Goal: Information Seeking & Learning: Learn about a topic

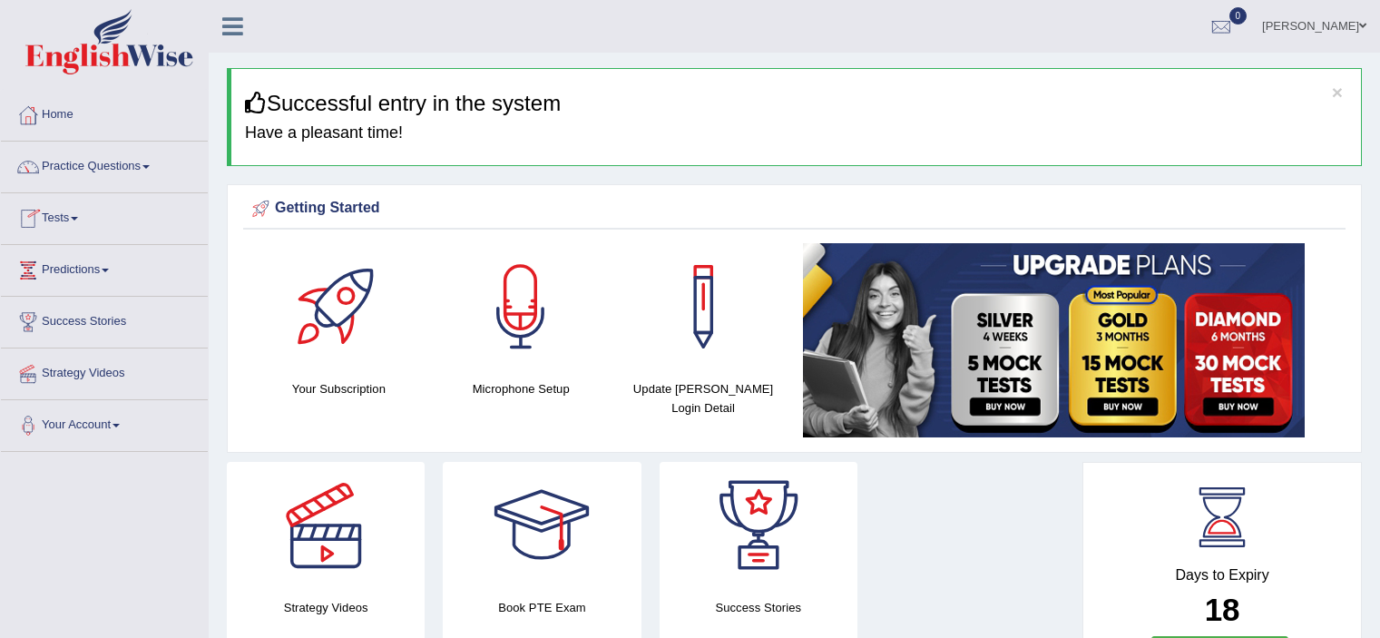
click at [67, 178] on link "Practice Questions" at bounding box center [104, 163] width 207 height 45
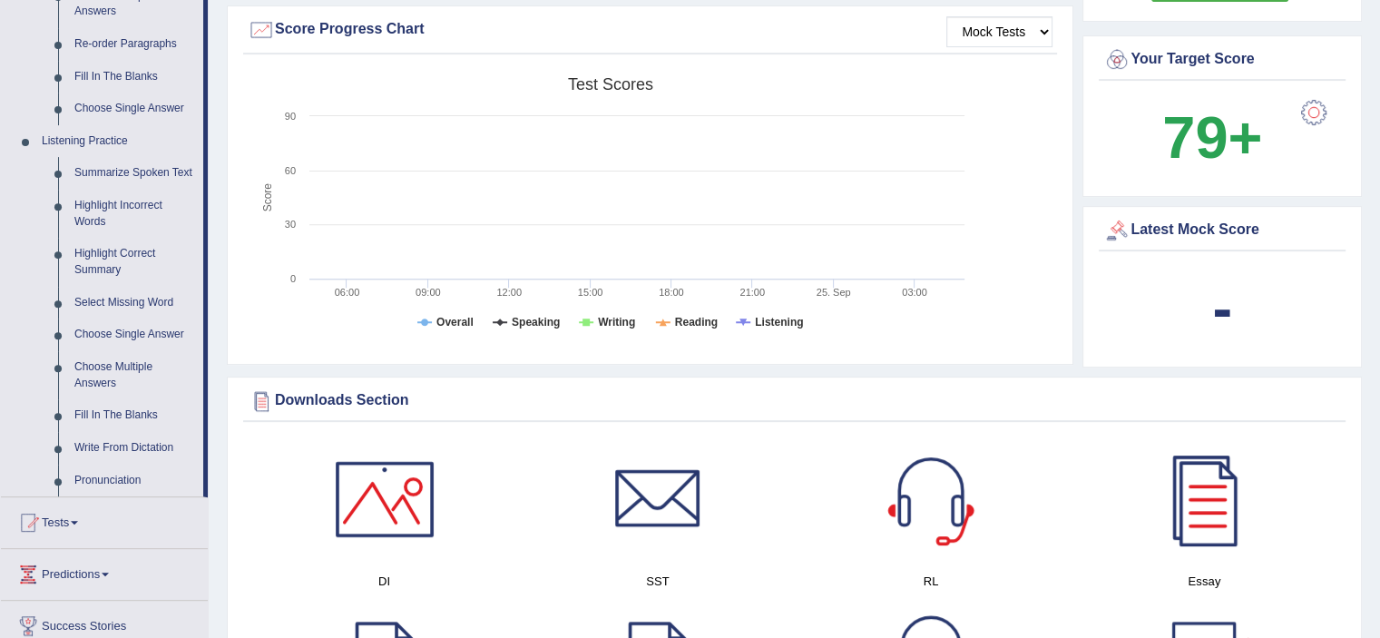
scroll to position [668, 0]
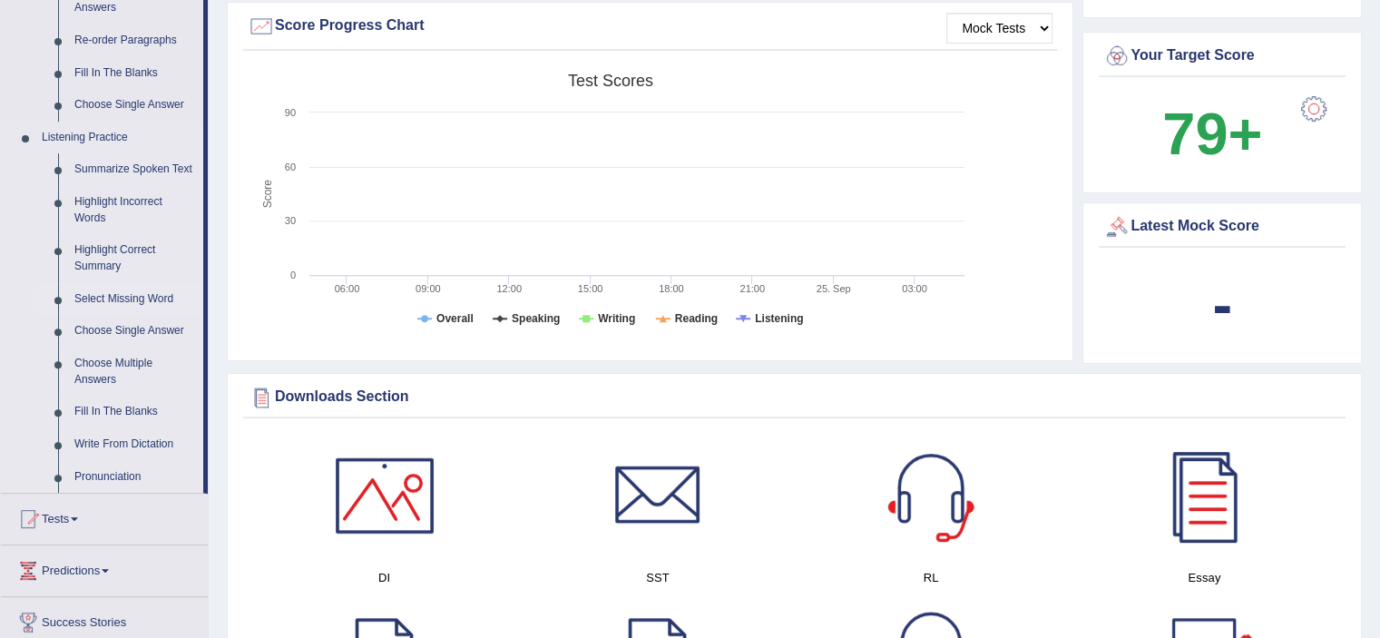
click at [98, 297] on link "Select Missing Word" at bounding box center [134, 299] width 137 height 33
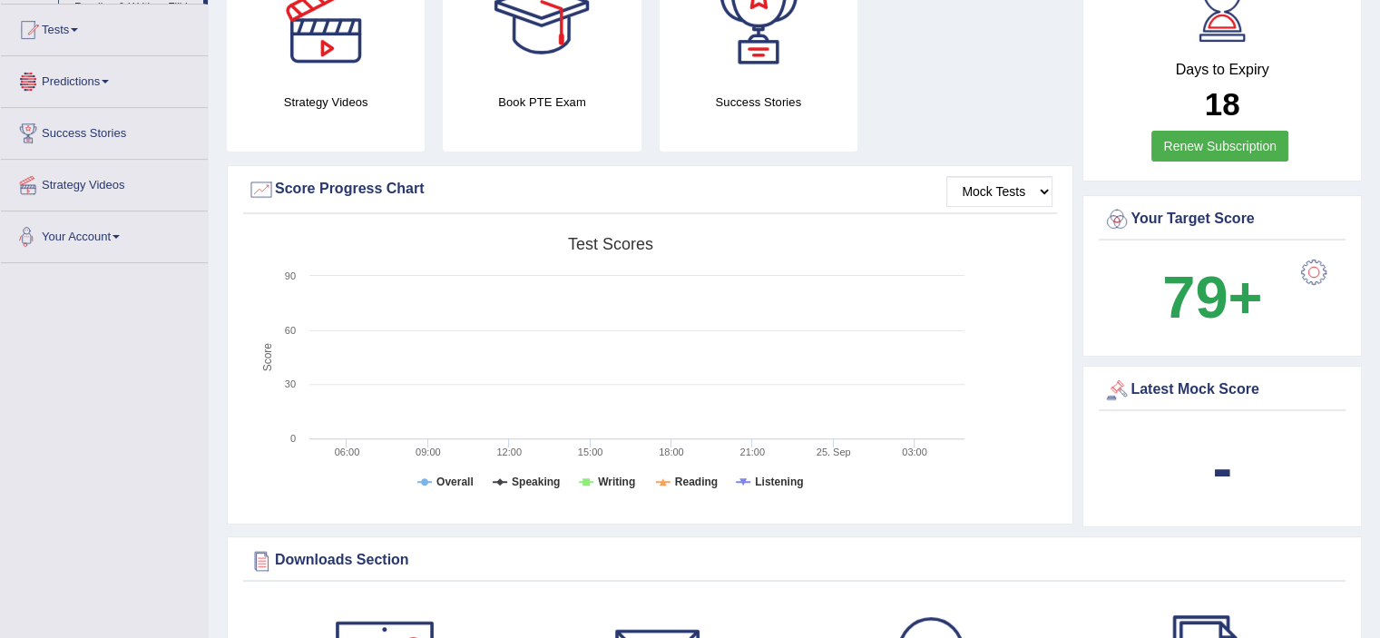
scroll to position [651, 0]
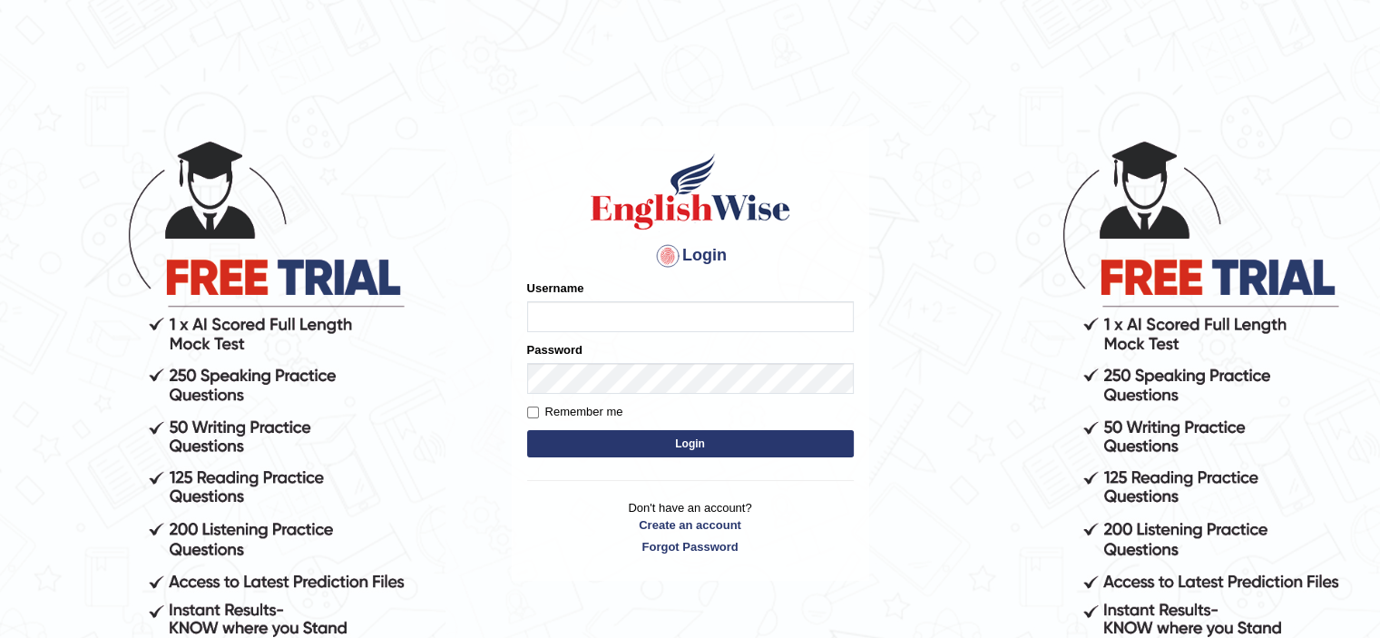
type input "Nupur02"
click at [605, 438] on button "Login" at bounding box center [690, 443] width 327 height 27
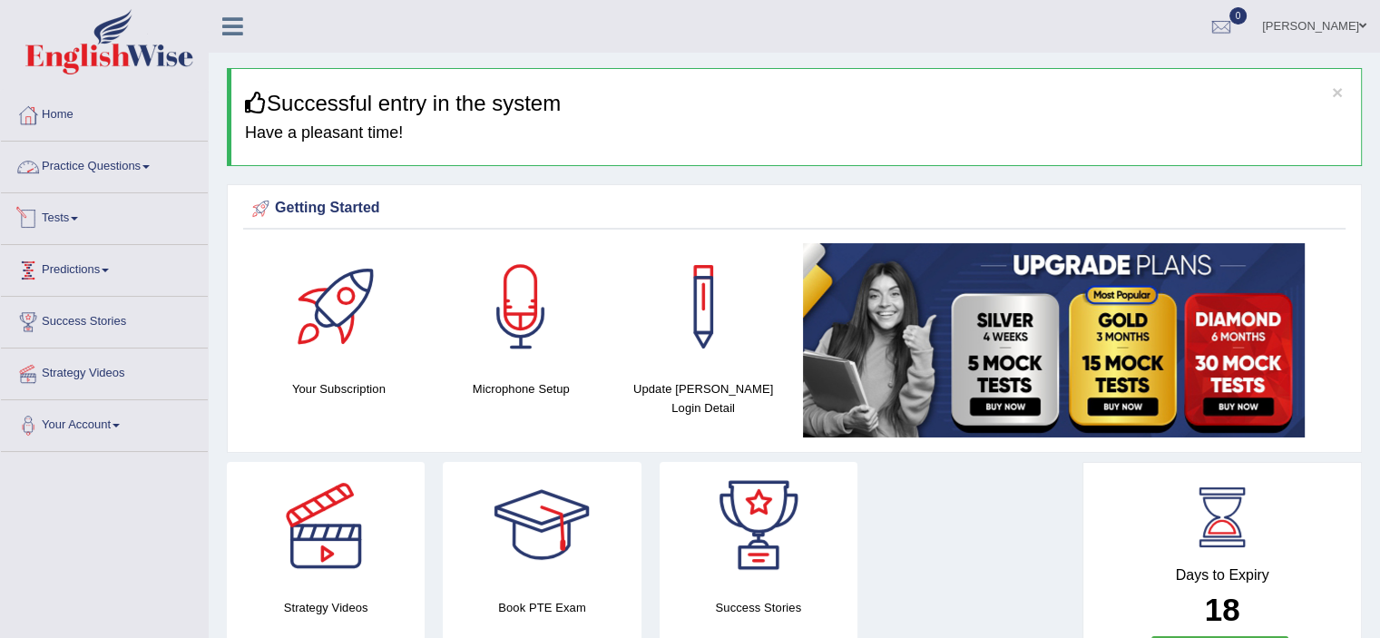
click at [112, 174] on link "Practice Questions" at bounding box center [104, 163] width 207 height 45
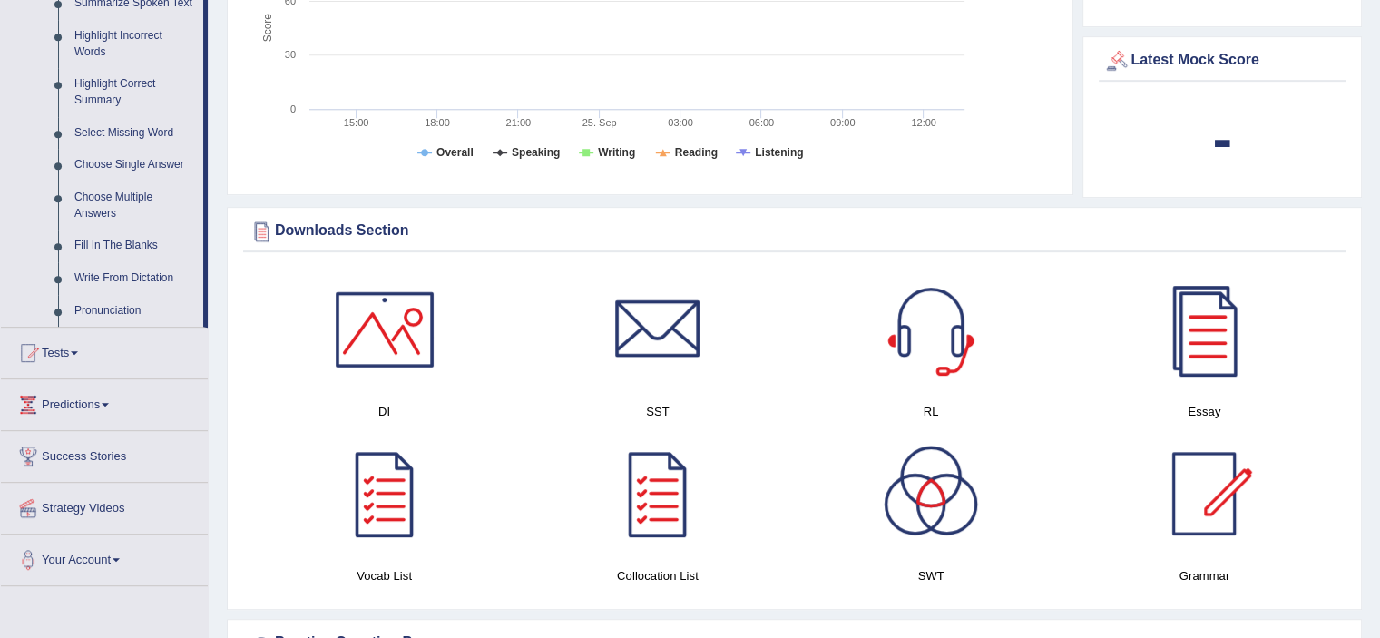
scroll to position [819, 0]
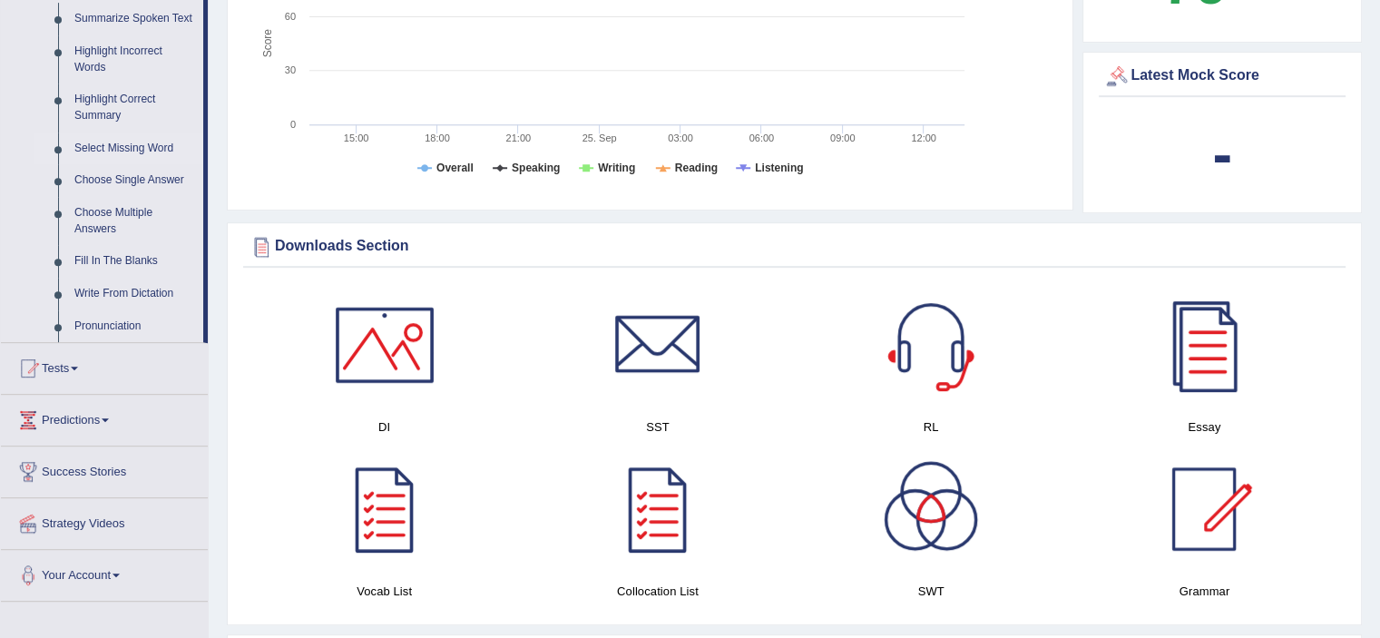
click at [118, 143] on link "Select Missing Word" at bounding box center [134, 148] width 137 height 33
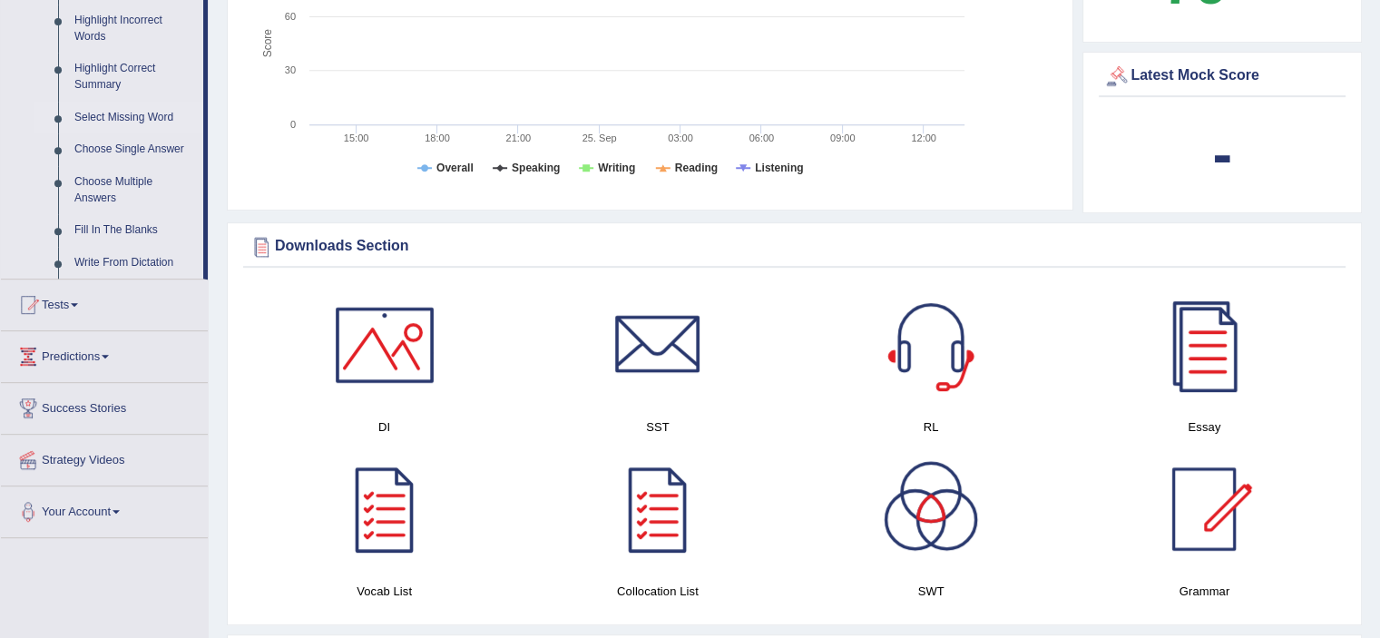
scroll to position [334, 0]
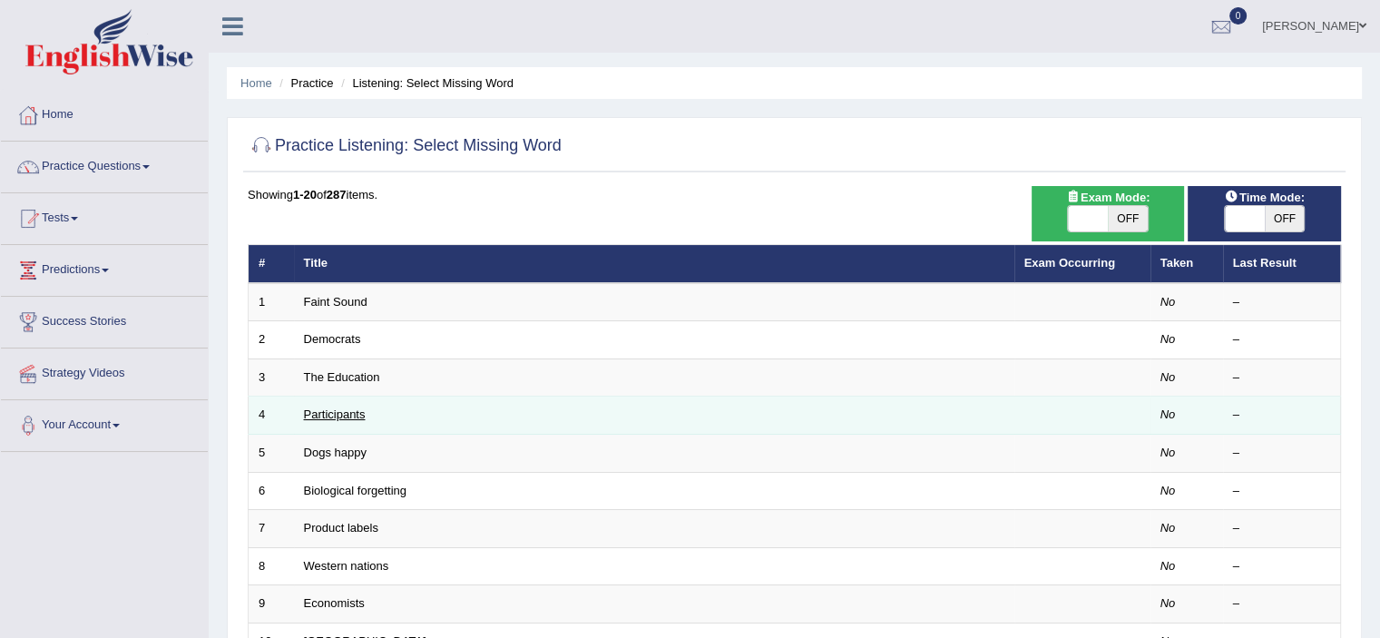
click at [348, 413] on link "Participants" at bounding box center [335, 414] width 62 height 14
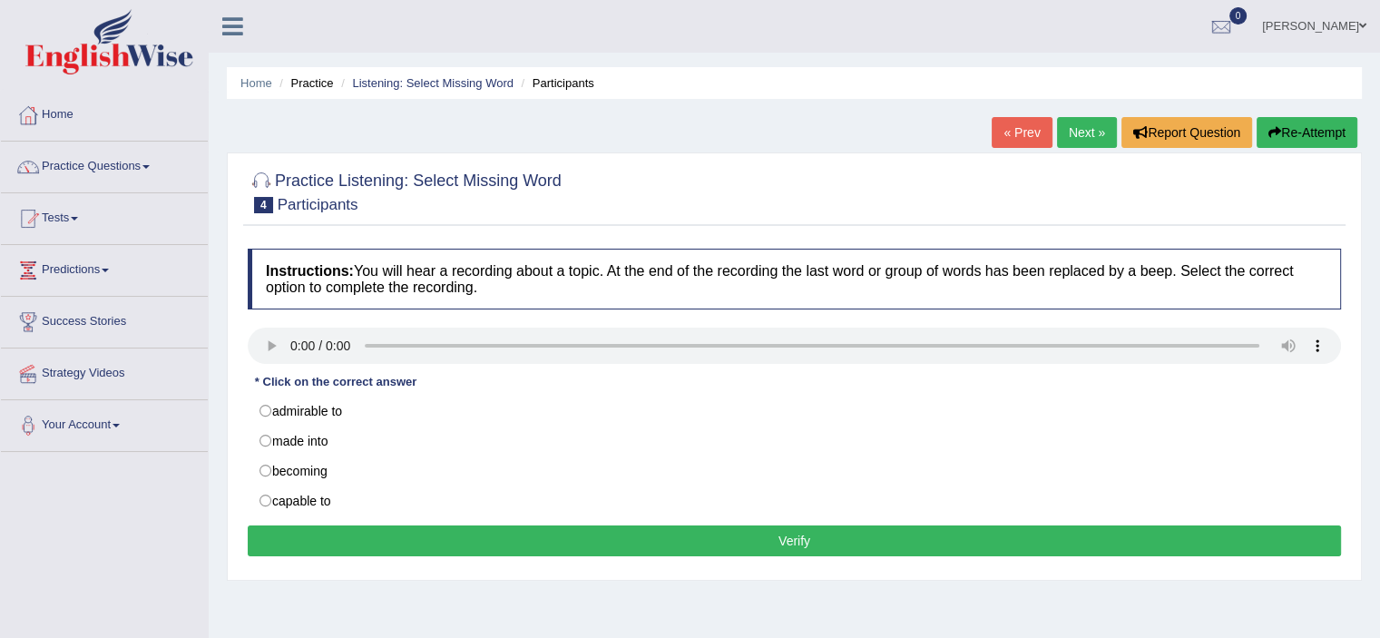
click at [659, 545] on button "Verify" at bounding box center [794, 540] width 1093 height 31
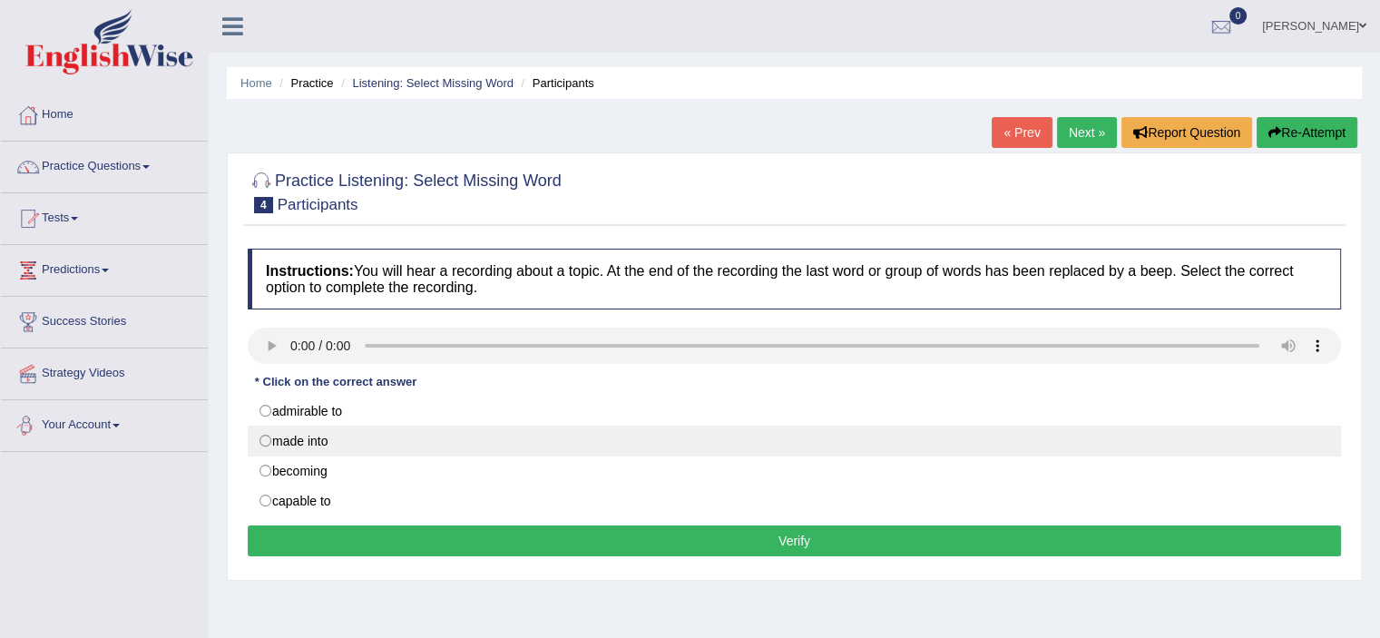
click at [266, 435] on label "made into" at bounding box center [794, 440] width 1093 height 31
radio input "true"
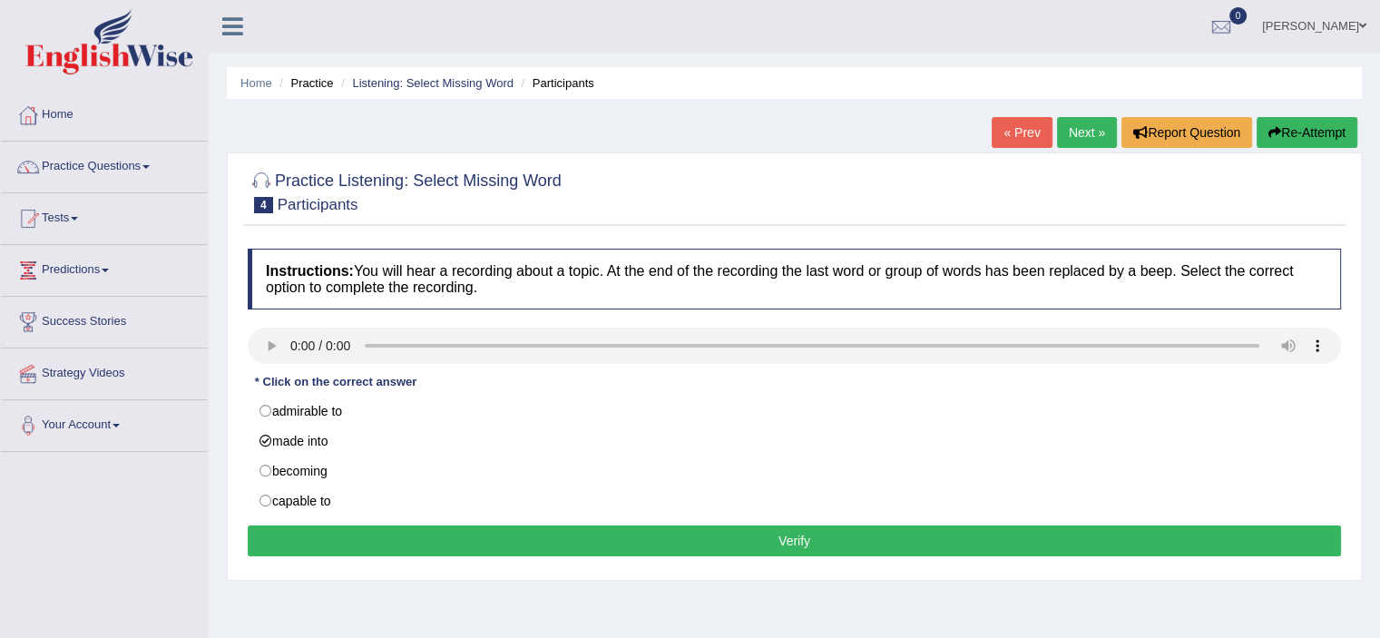
click at [388, 531] on button "Verify" at bounding box center [794, 540] width 1093 height 31
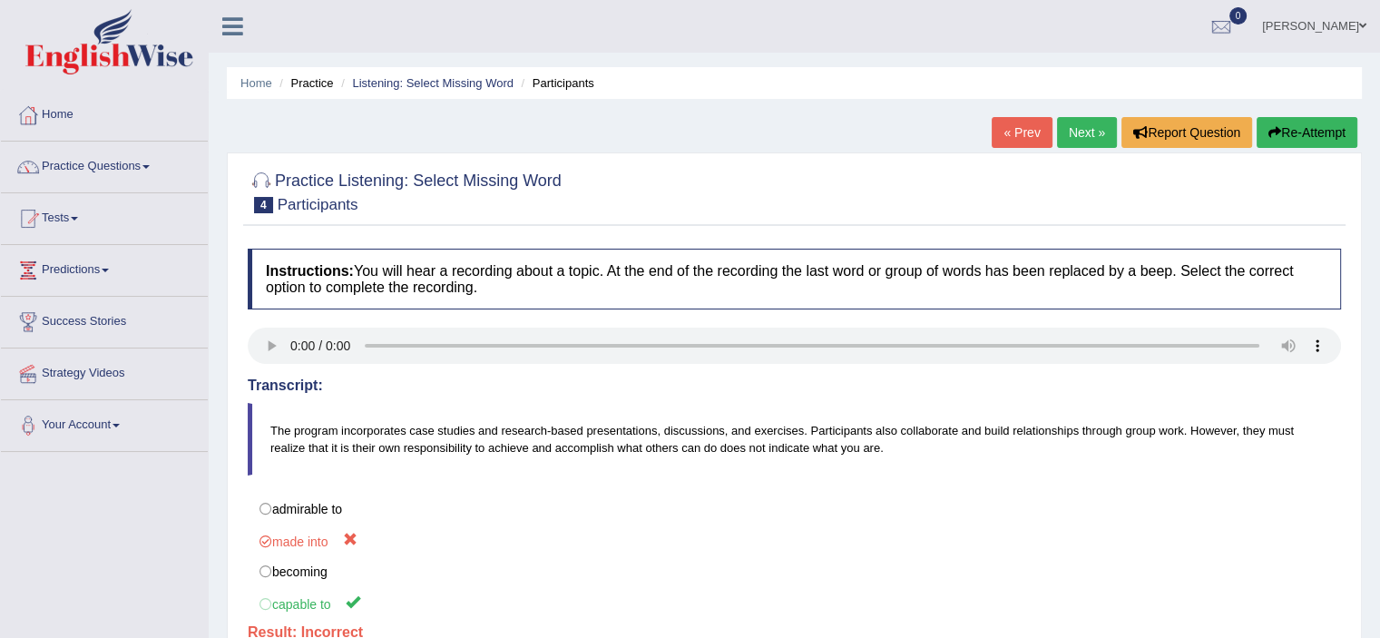
click at [1015, 124] on link "« Prev" at bounding box center [1021, 132] width 60 height 31
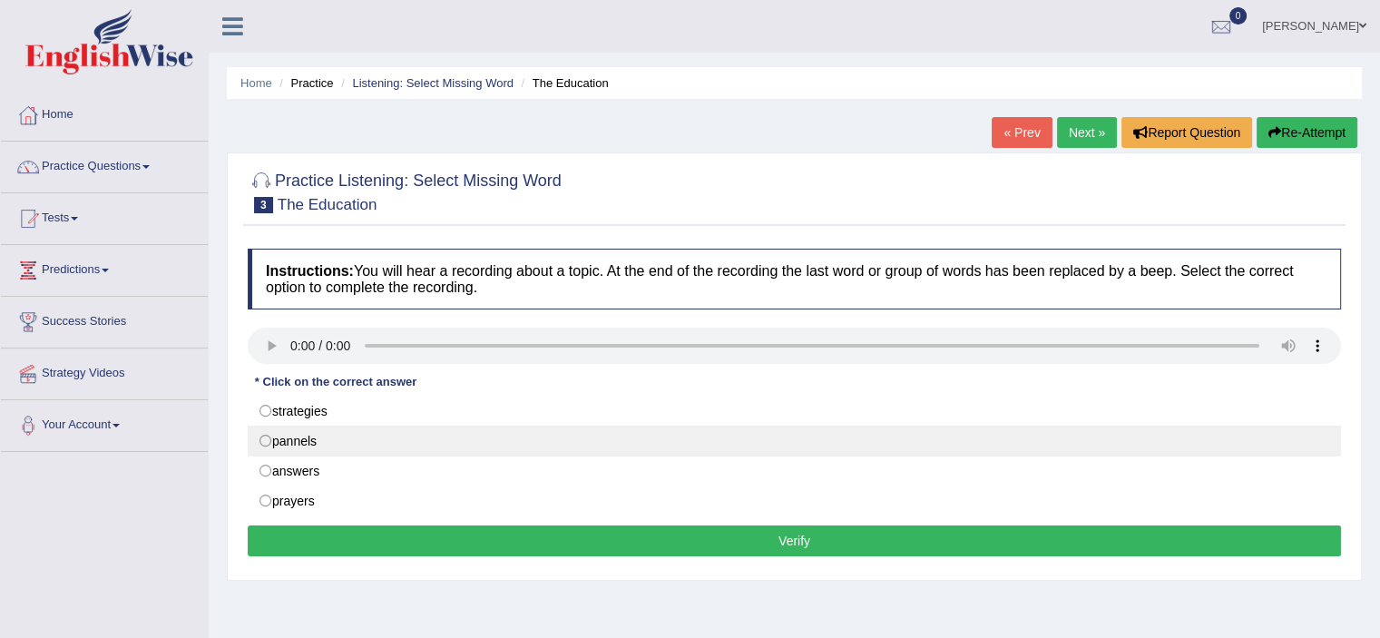
click at [279, 427] on label "pannels" at bounding box center [794, 440] width 1093 height 31
radio input "true"
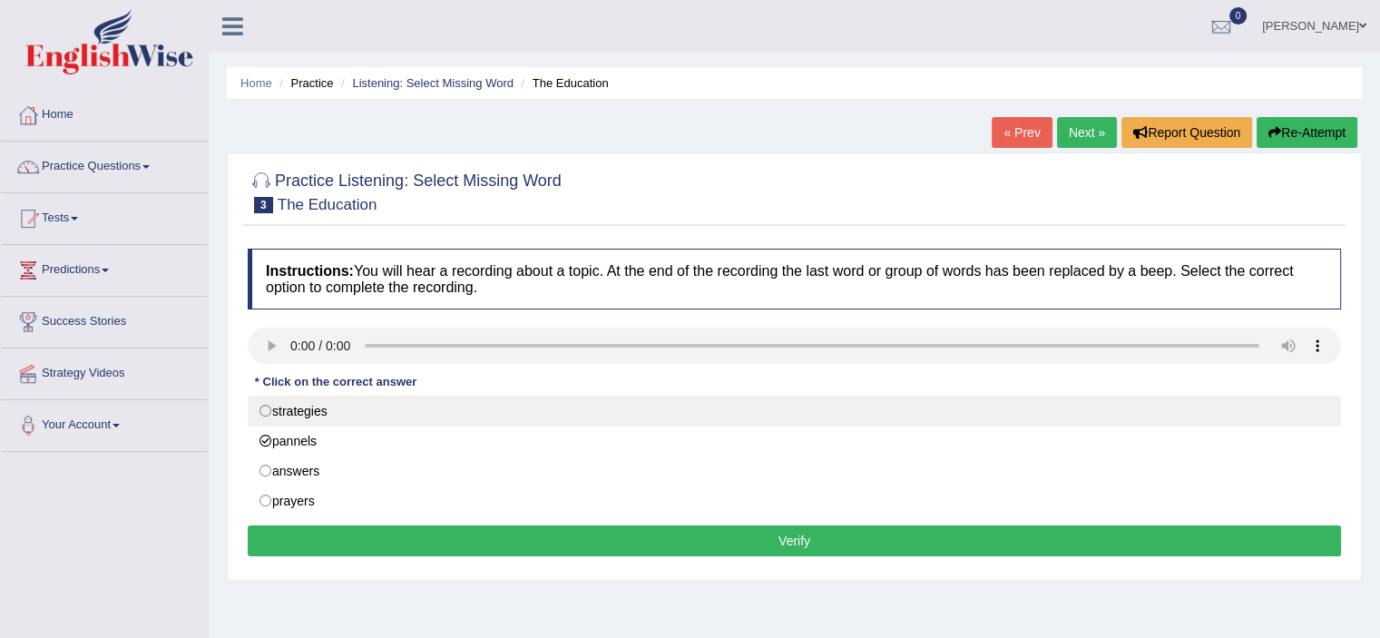
click at [288, 413] on label "strategies" at bounding box center [794, 410] width 1093 height 31
radio input "true"
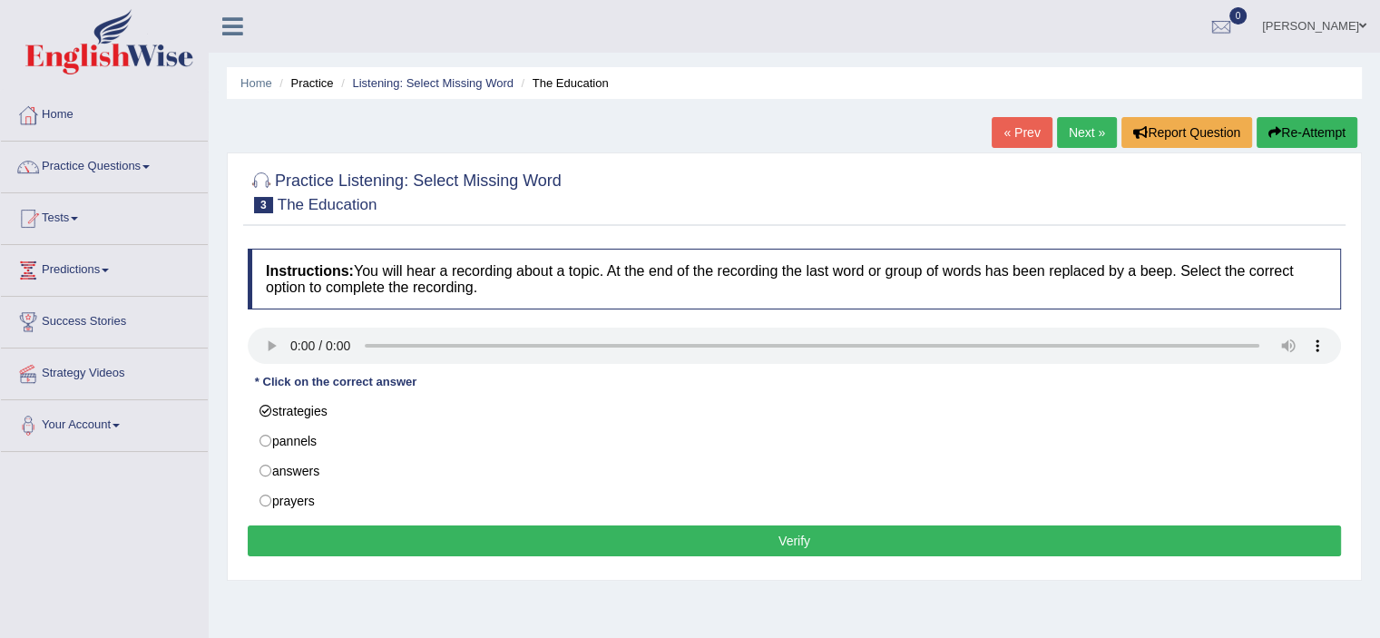
click at [327, 532] on button "Verify" at bounding box center [794, 540] width 1093 height 31
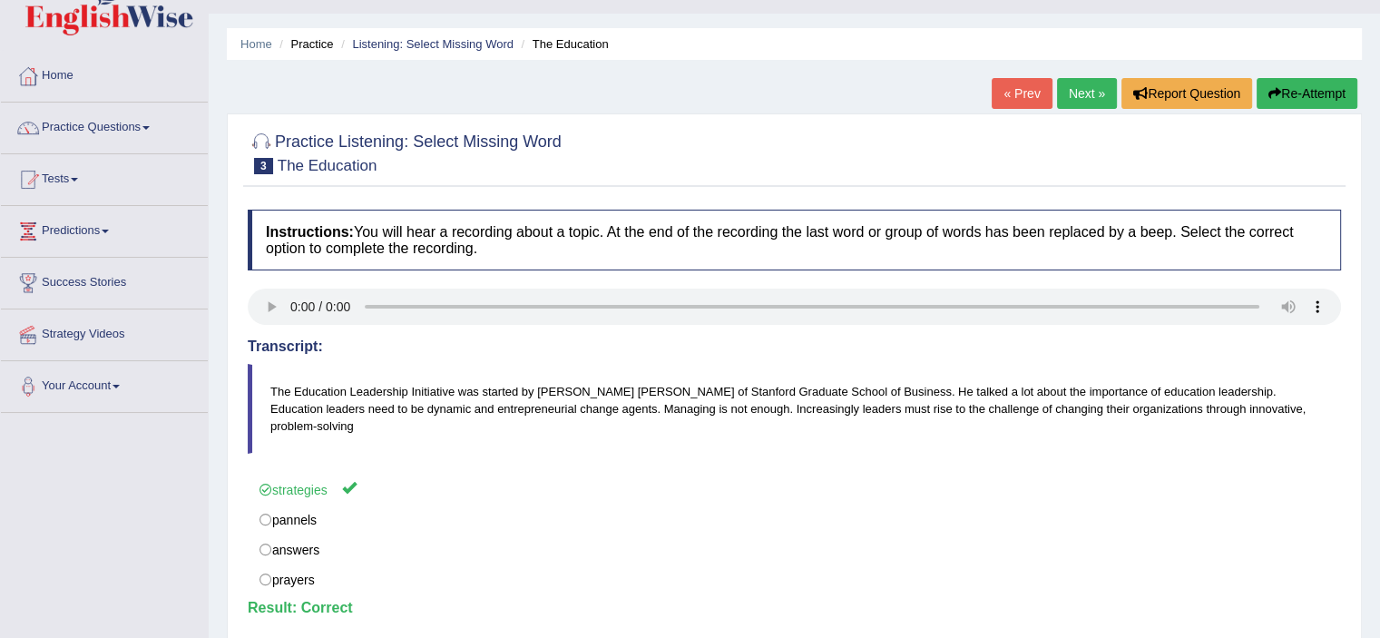
scroll to position [40, 0]
click at [1102, 85] on link "Next »" at bounding box center [1087, 92] width 60 height 31
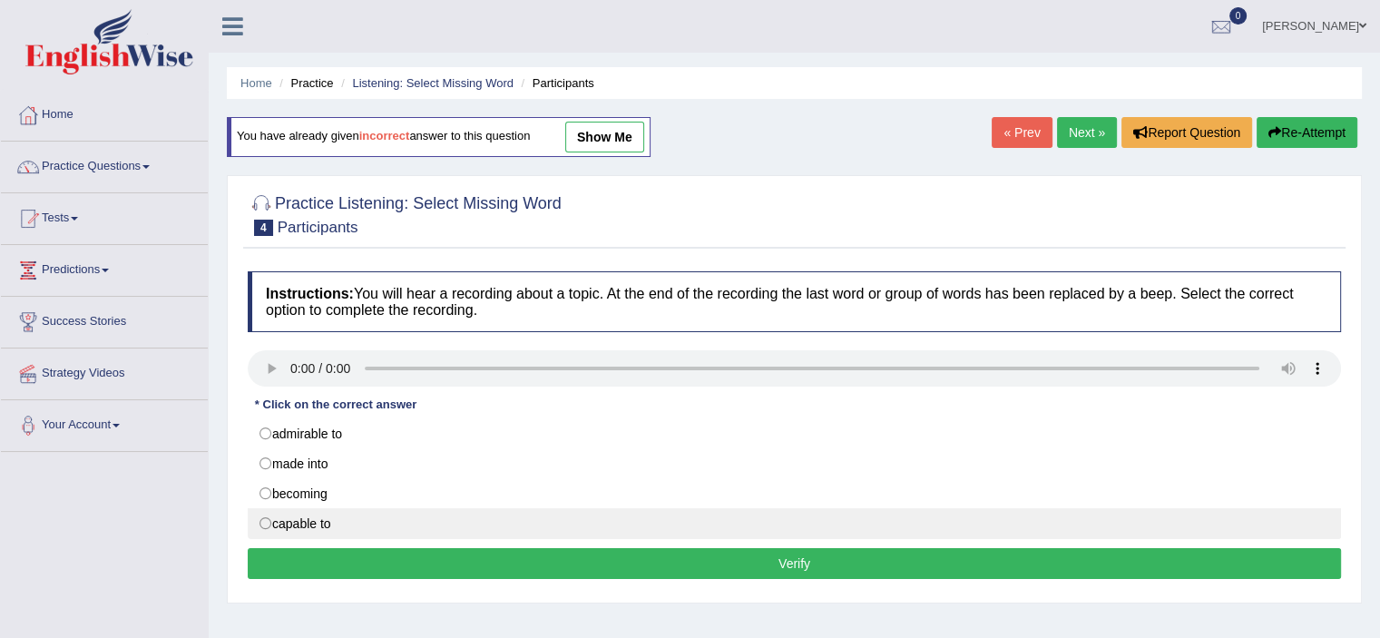
click at [279, 517] on label "capable to" at bounding box center [794, 523] width 1093 height 31
radio input "true"
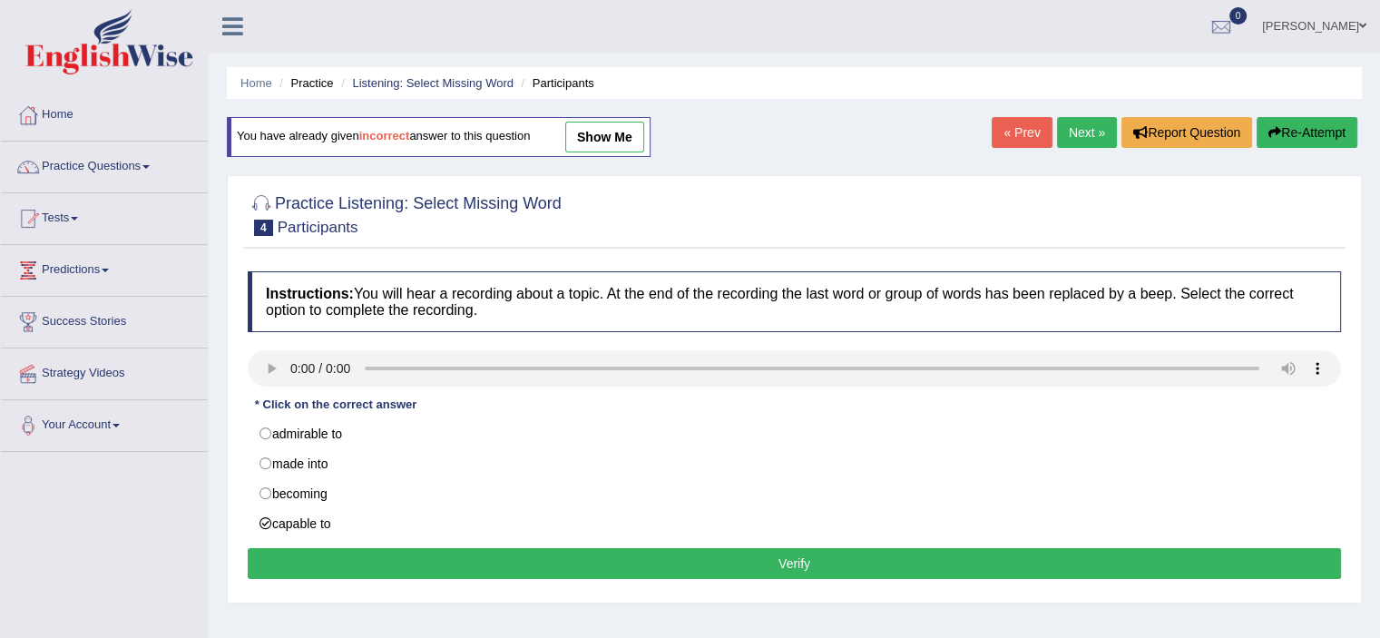
click at [326, 547] on div "Instructions: You will hear a recording about a topic. At the end of the record…" at bounding box center [794, 427] width 1102 height 331
click at [334, 559] on button "Verify" at bounding box center [794, 563] width 1093 height 31
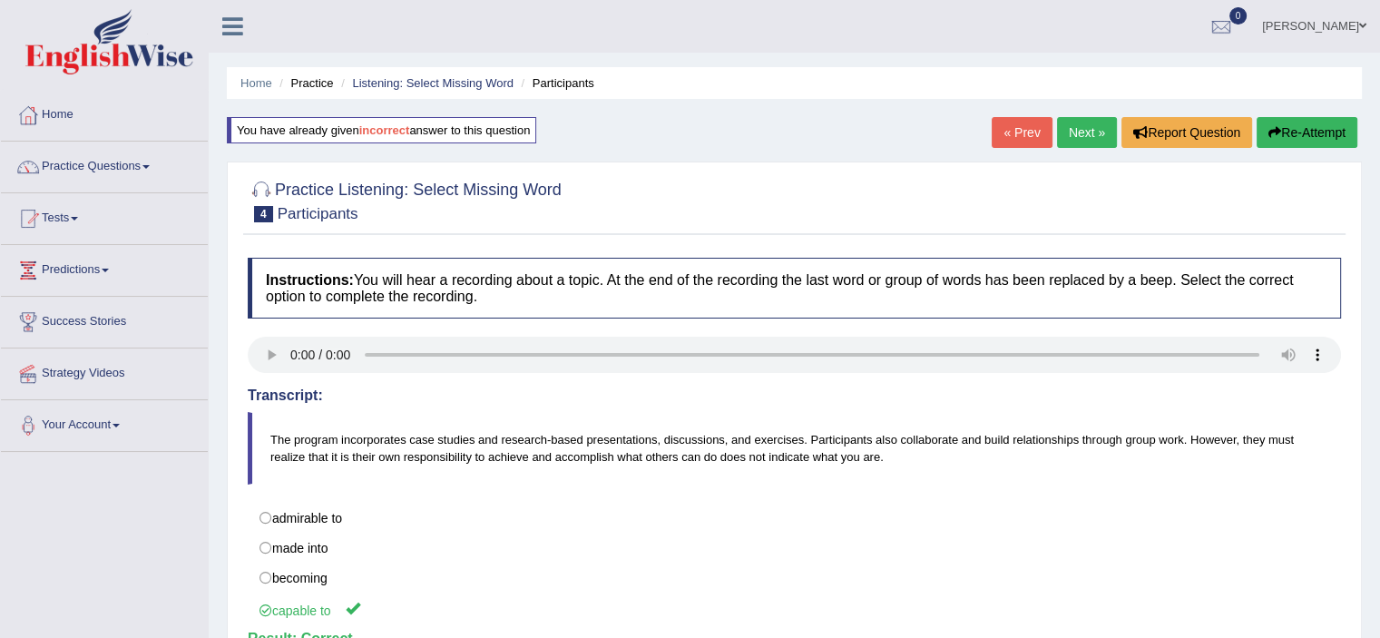
click at [1079, 127] on link "Next »" at bounding box center [1087, 132] width 60 height 31
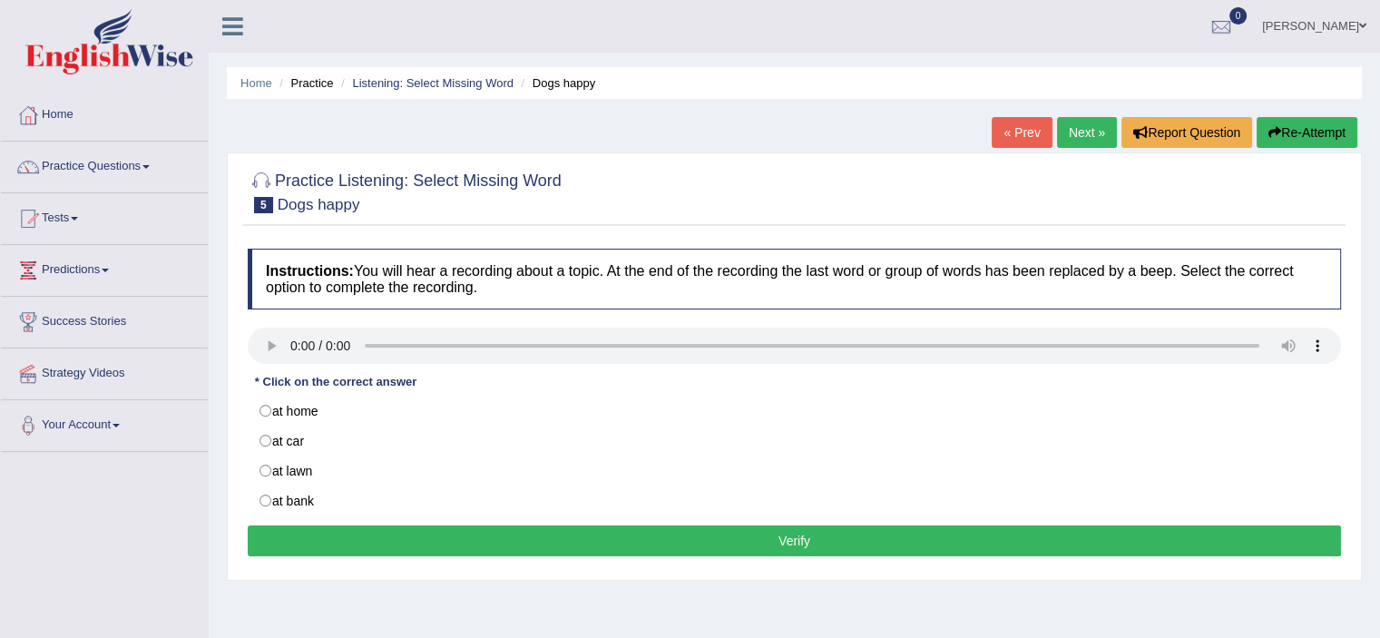
click at [1087, 135] on link "Next »" at bounding box center [1087, 132] width 60 height 31
click at [1079, 138] on link "Next »" at bounding box center [1087, 132] width 60 height 31
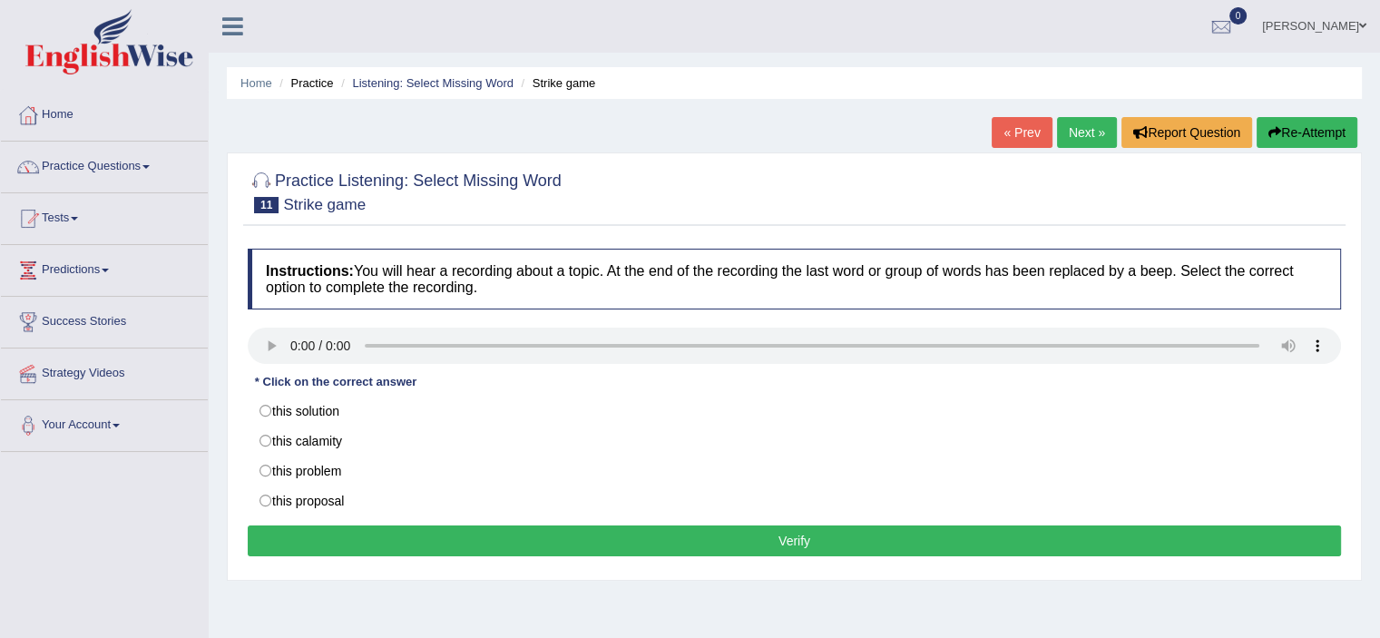
click at [1079, 138] on link "Next »" at bounding box center [1087, 132] width 60 height 31
click at [1070, 127] on link "Next »" at bounding box center [1087, 132] width 60 height 31
click at [1072, 148] on div "« Prev Next » Report Question Re-Attempt" at bounding box center [1176, 134] width 370 height 35
click at [1079, 129] on link "Next »" at bounding box center [1087, 132] width 60 height 31
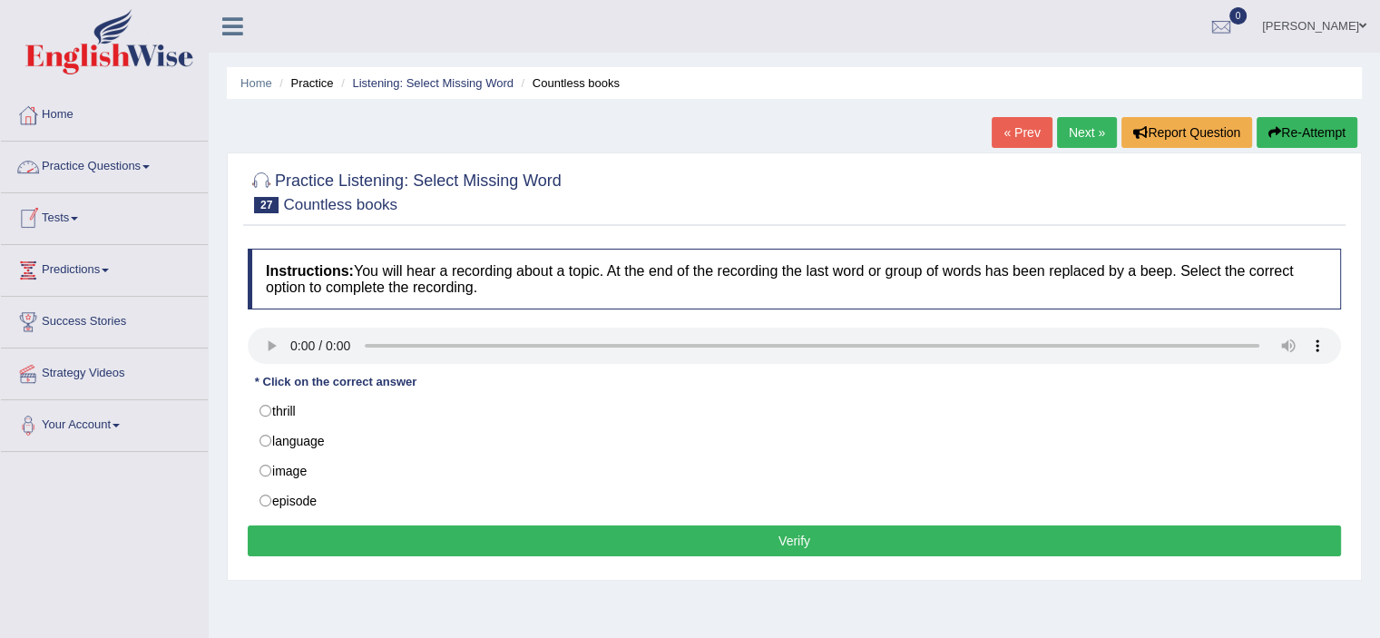
click at [136, 171] on link "Practice Questions" at bounding box center [104, 163] width 207 height 45
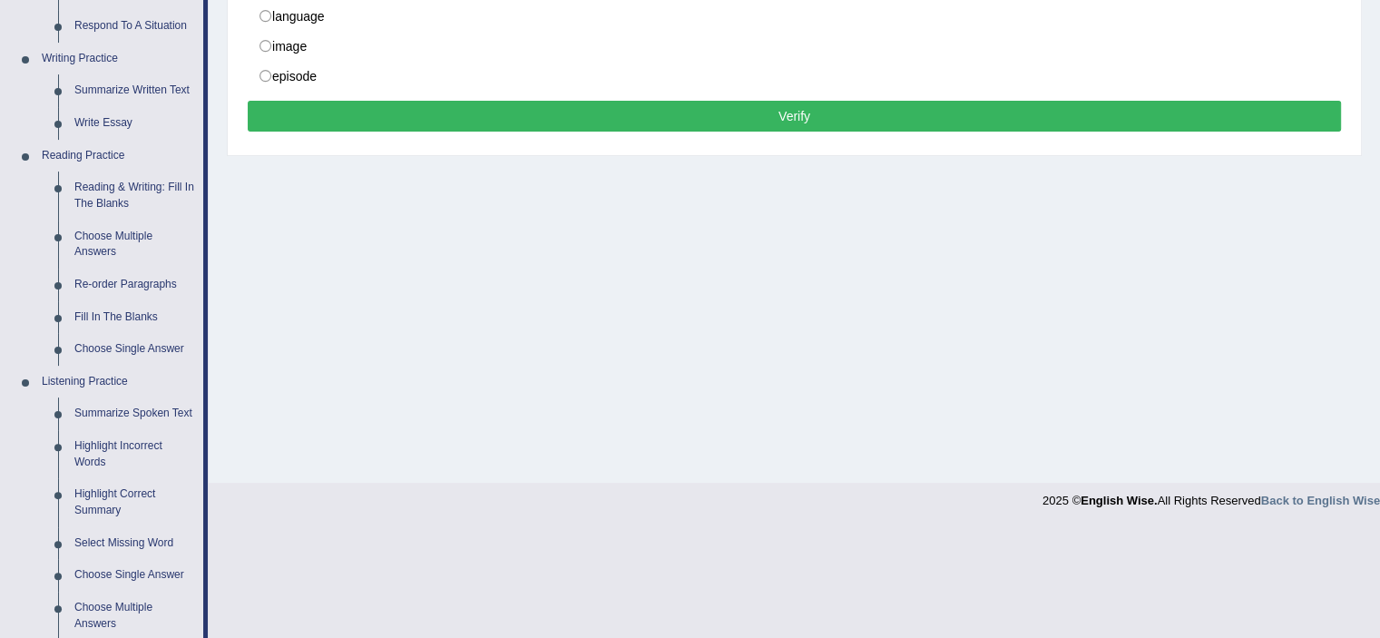
scroll to position [426, 0]
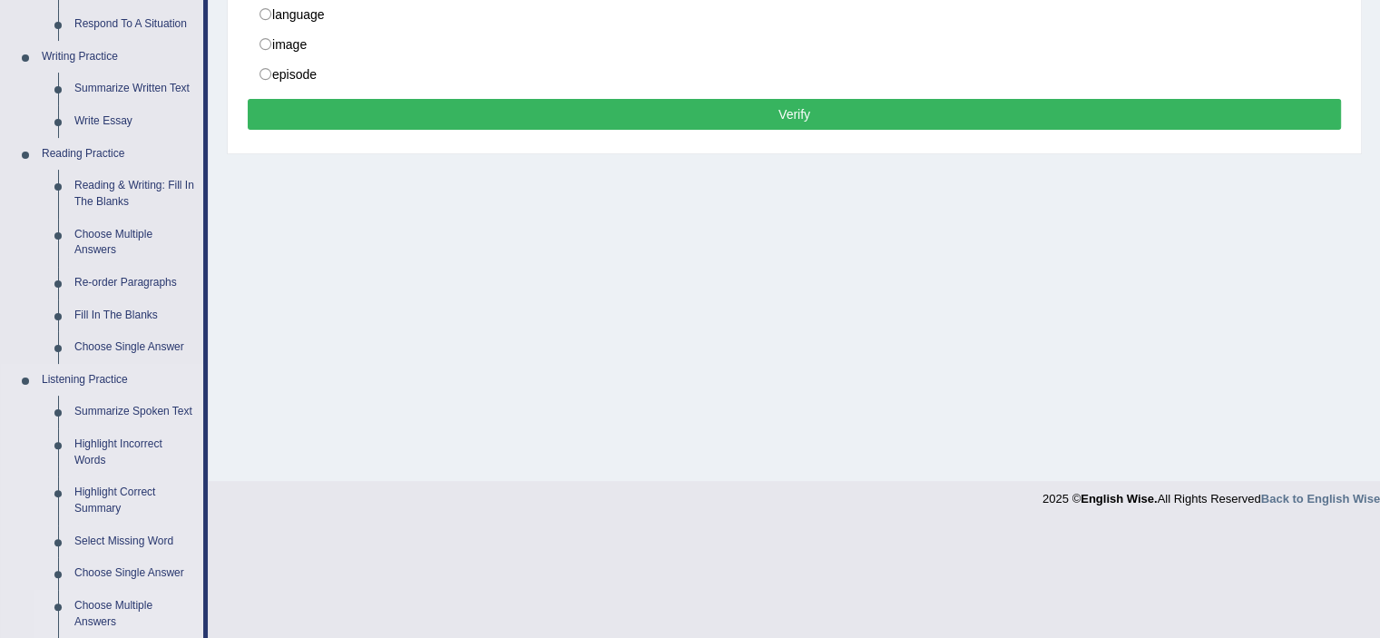
click at [117, 603] on link "Choose Multiple Answers" at bounding box center [134, 614] width 137 height 48
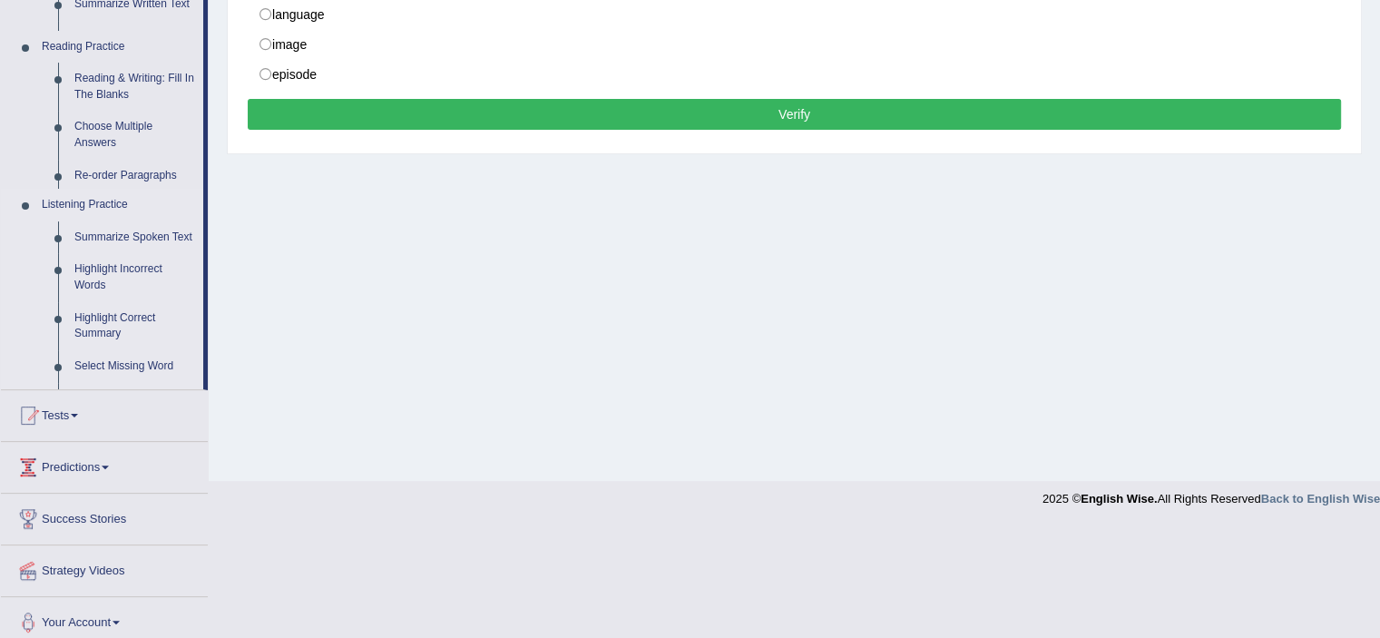
scroll to position [315, 0]
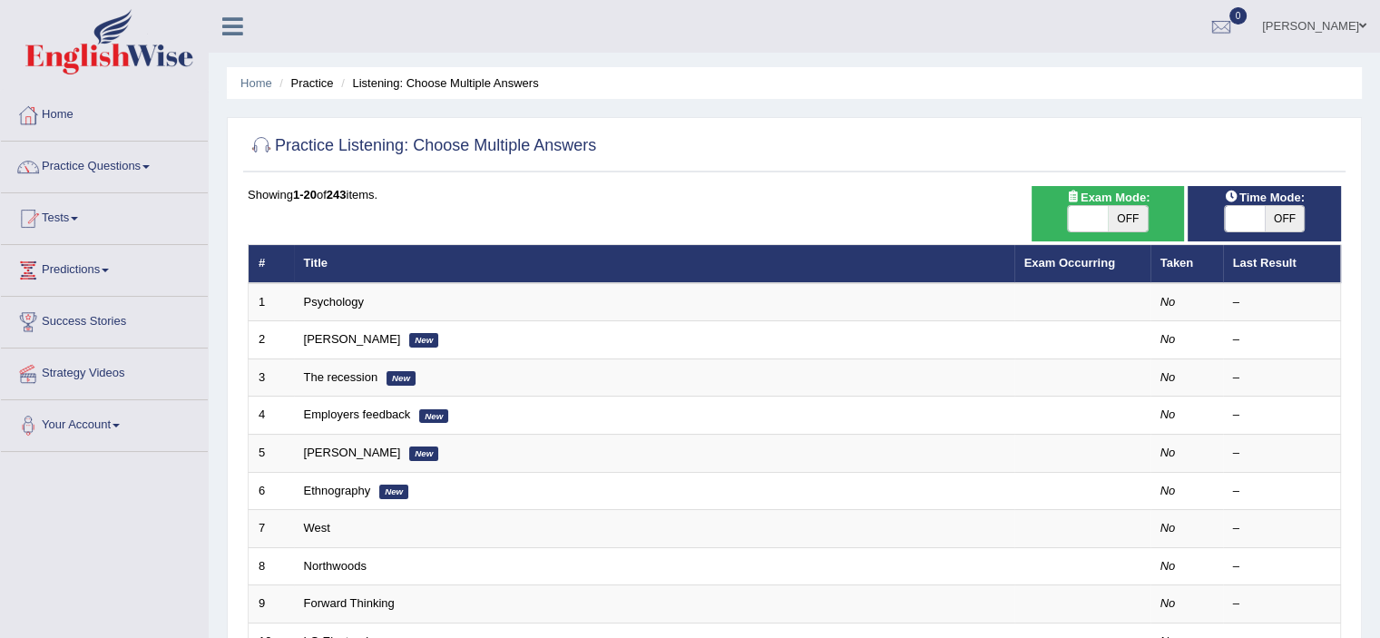
click at [330, 309] on td "Psychology" at bounding box center [654, 302] width 720 height 38
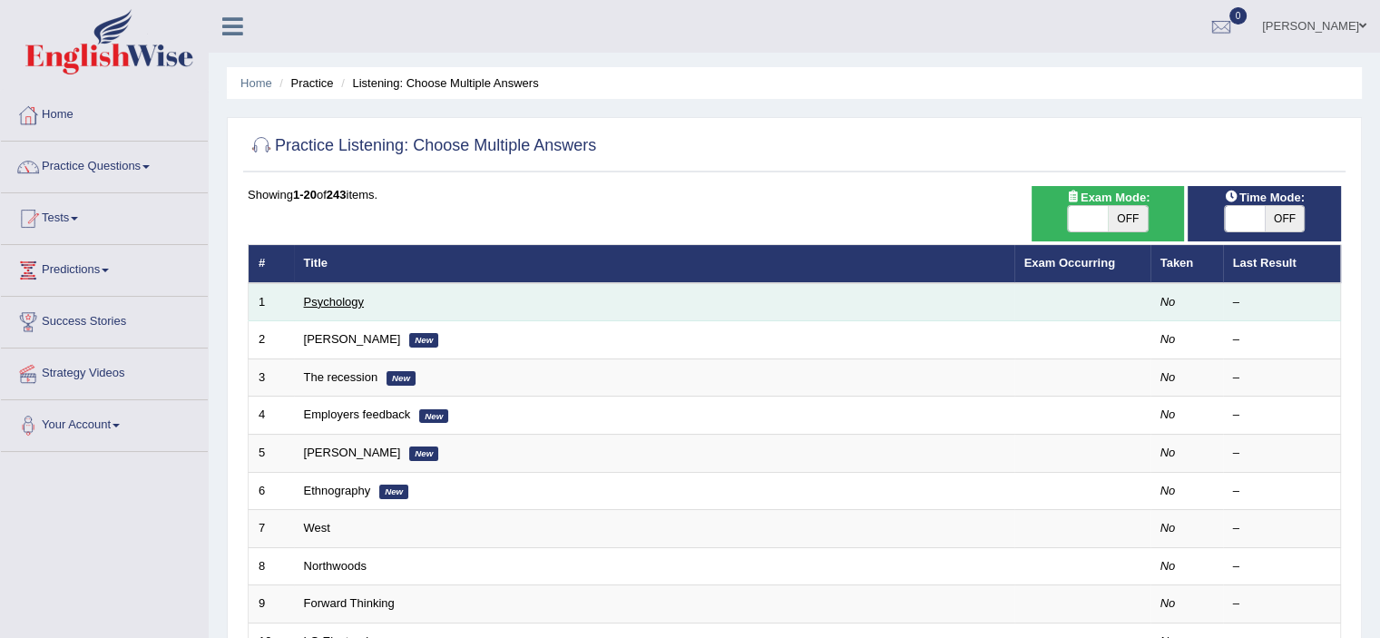
click at [336, 298] on link "Psychology" at bounding box center [334, 302] width 60 height 14
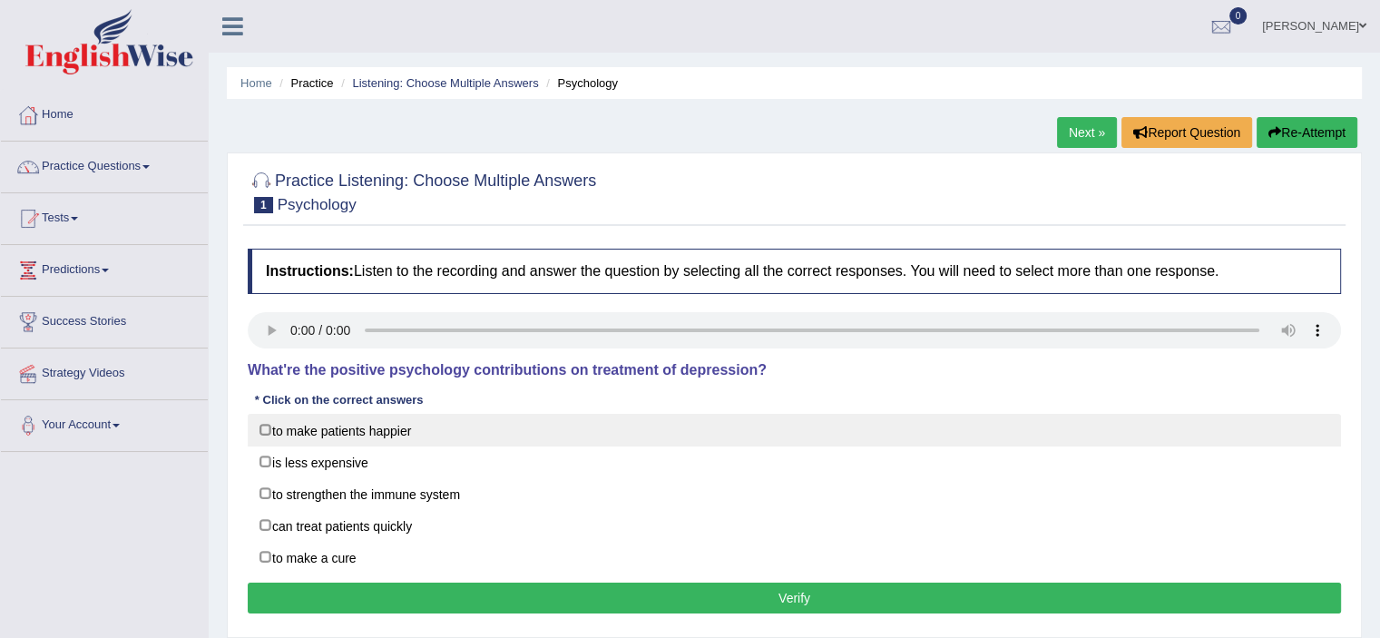
click at [254, 424] on label "to make patients happier" at bounding box center [794, 430] width 1093 height 33
checkbox input "true"
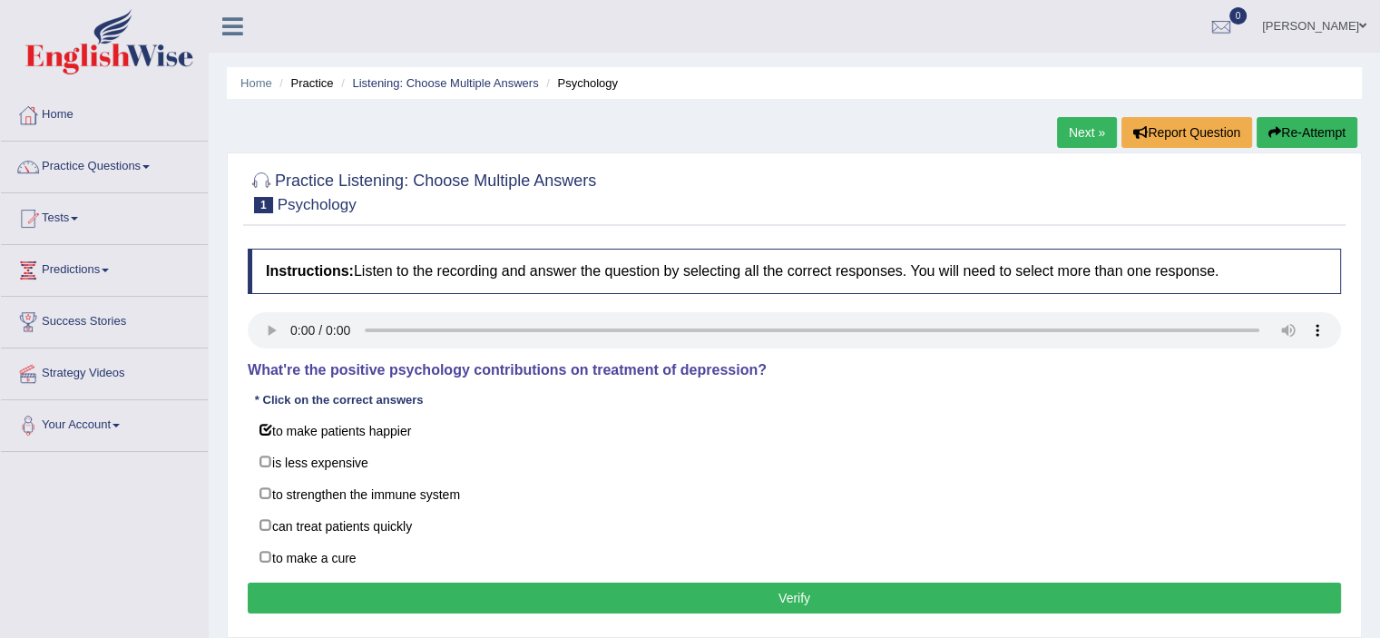
click at [366, 590] on button "Verify" at bounding box center [794, 597] width 1093 height 31
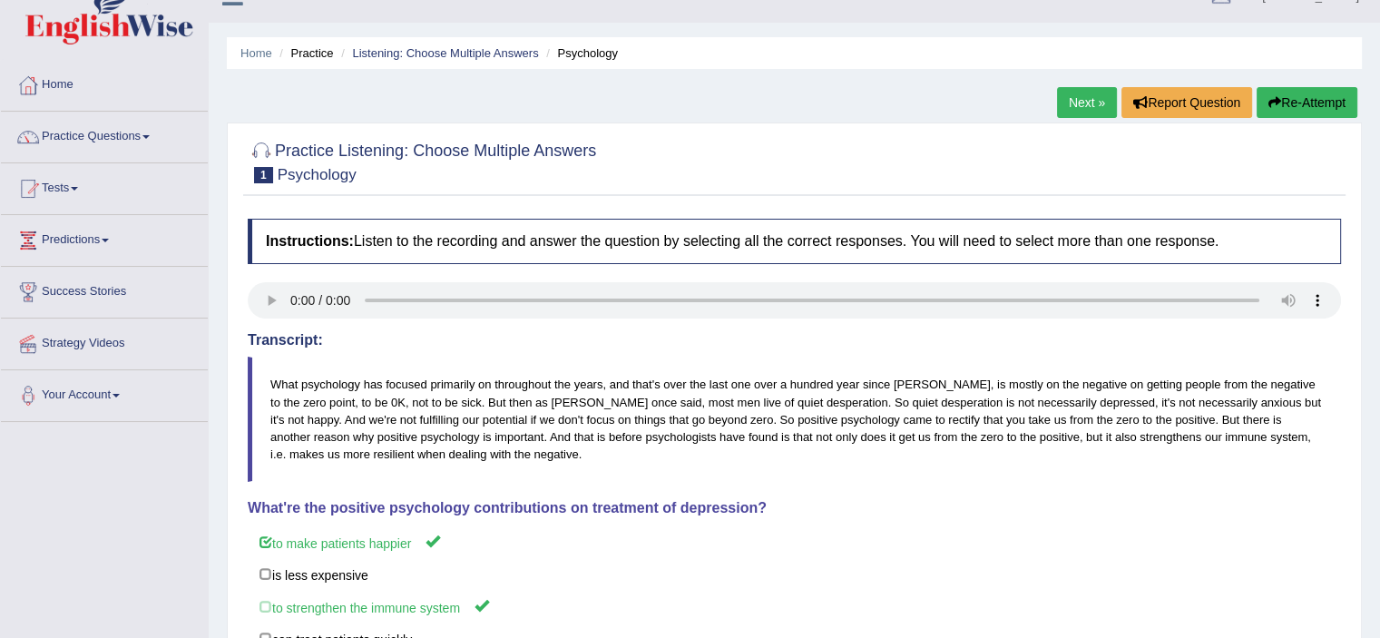
scroll to position [24, 0]
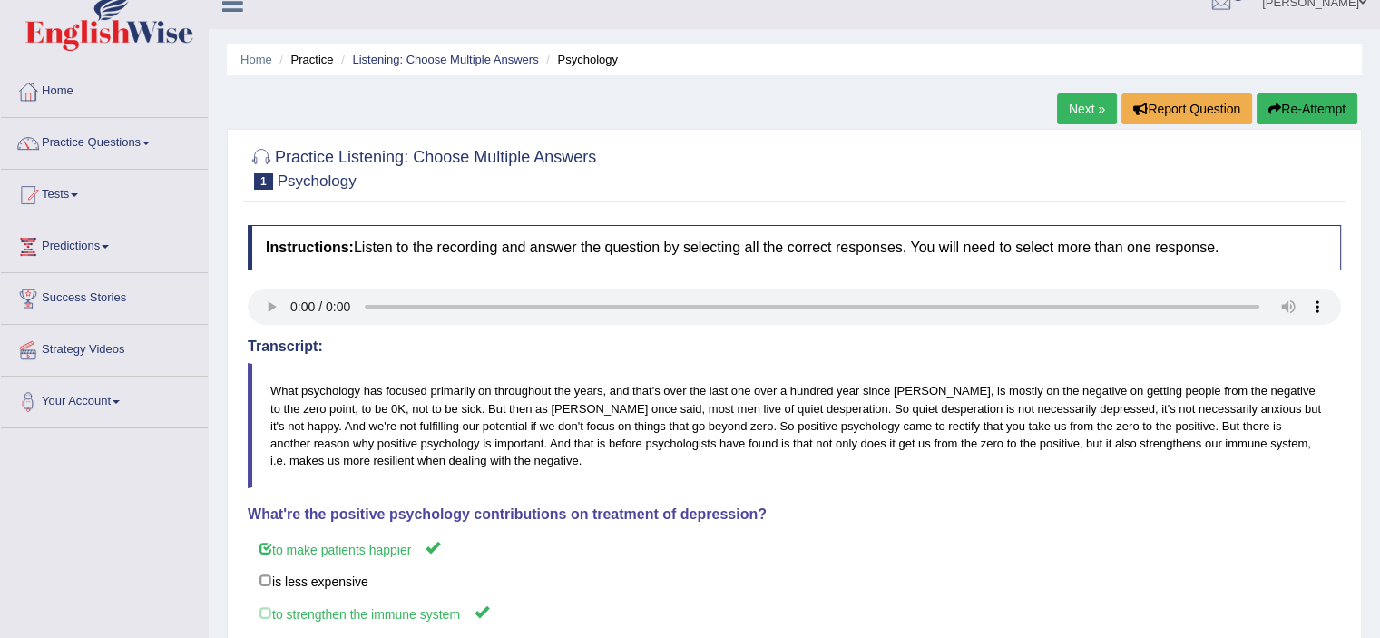
click at [1379, 86] on div "Home Practice Listening: Choose Multiple Answers Psychology Next » Report Quest…" at bounding box center [794, 429] width 1171 height 907
click at [1078, 106] on link "Next »" at bounding box center [1087, 108] width 60 height 31
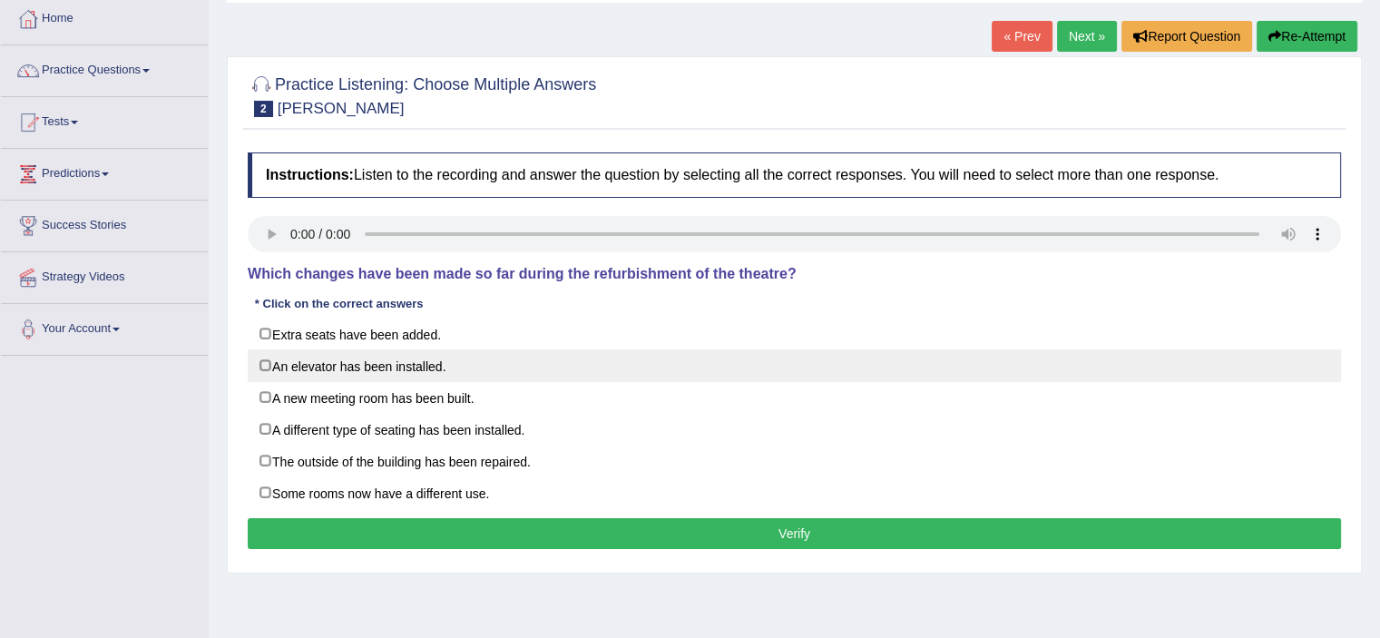
click at [258, 358] on label "An elevator has been installed." at bounding box center [794, 365] width 1093 height 33
checkbox input "true"
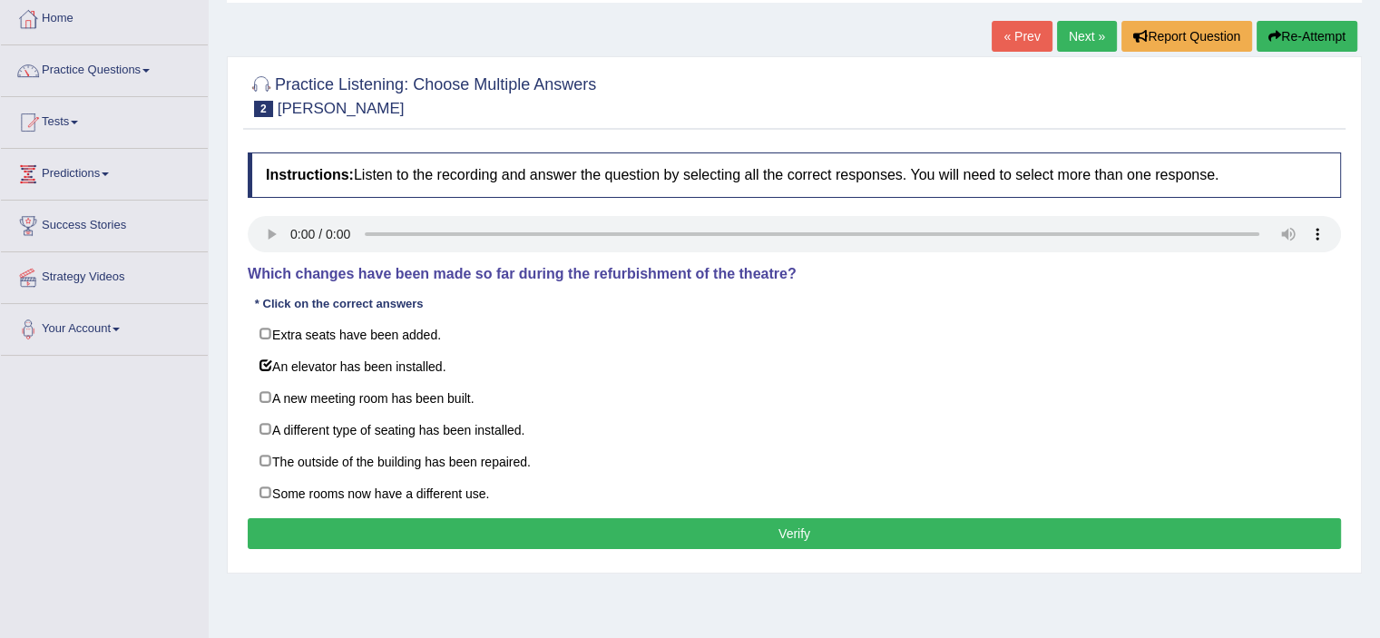
click at [382, 529] on button "Verify" at bounding box center [794, 533] width 1093 height 31
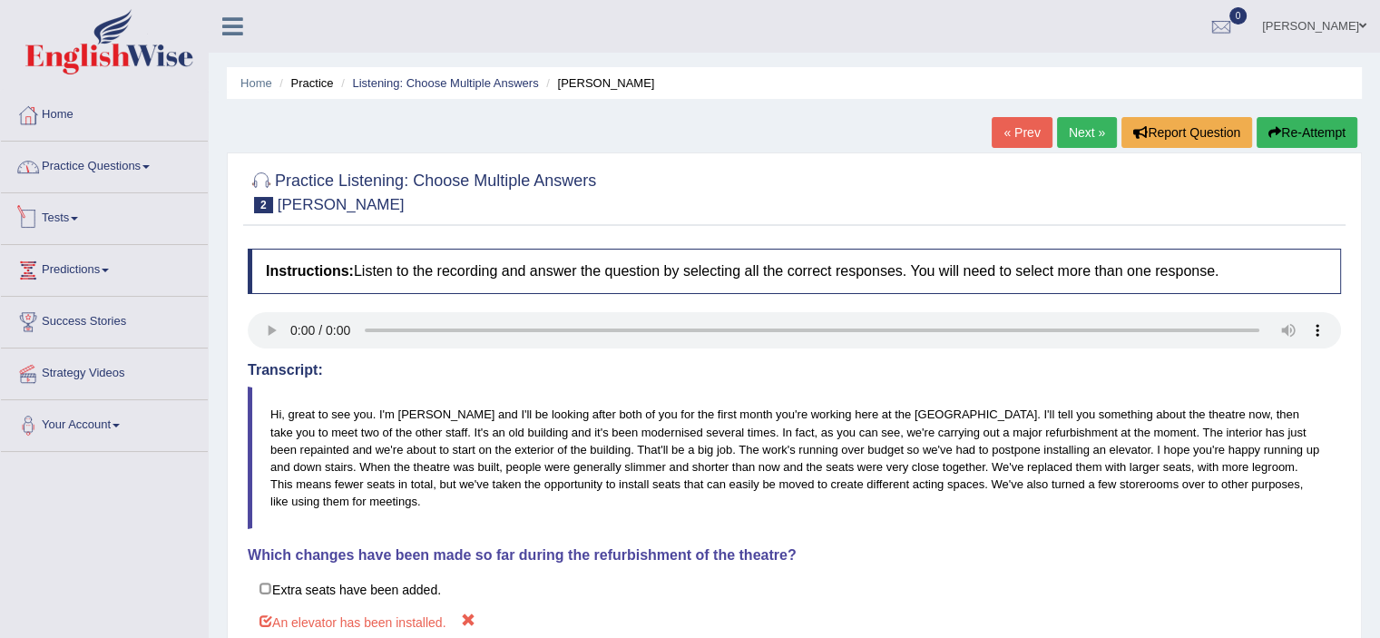
click at [107, 168] on link "Practice Questions" at bounding box center [104, 163] width 207 height 45
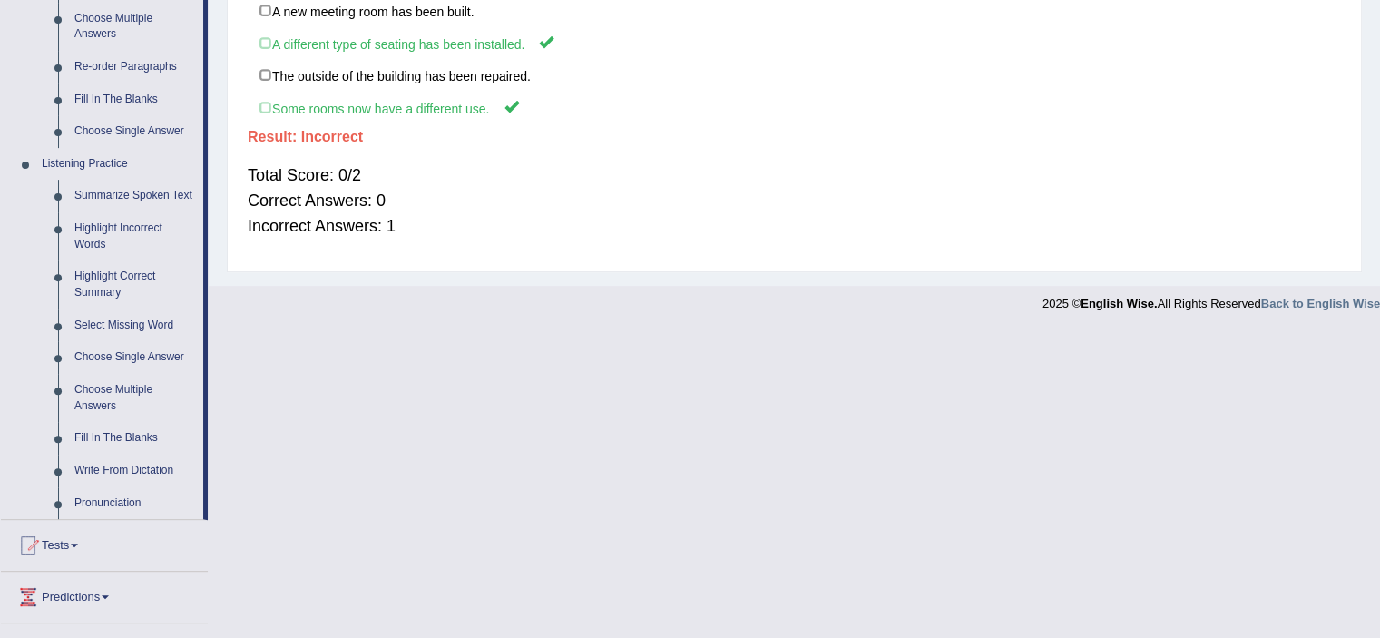
scroll to position [782, 0]
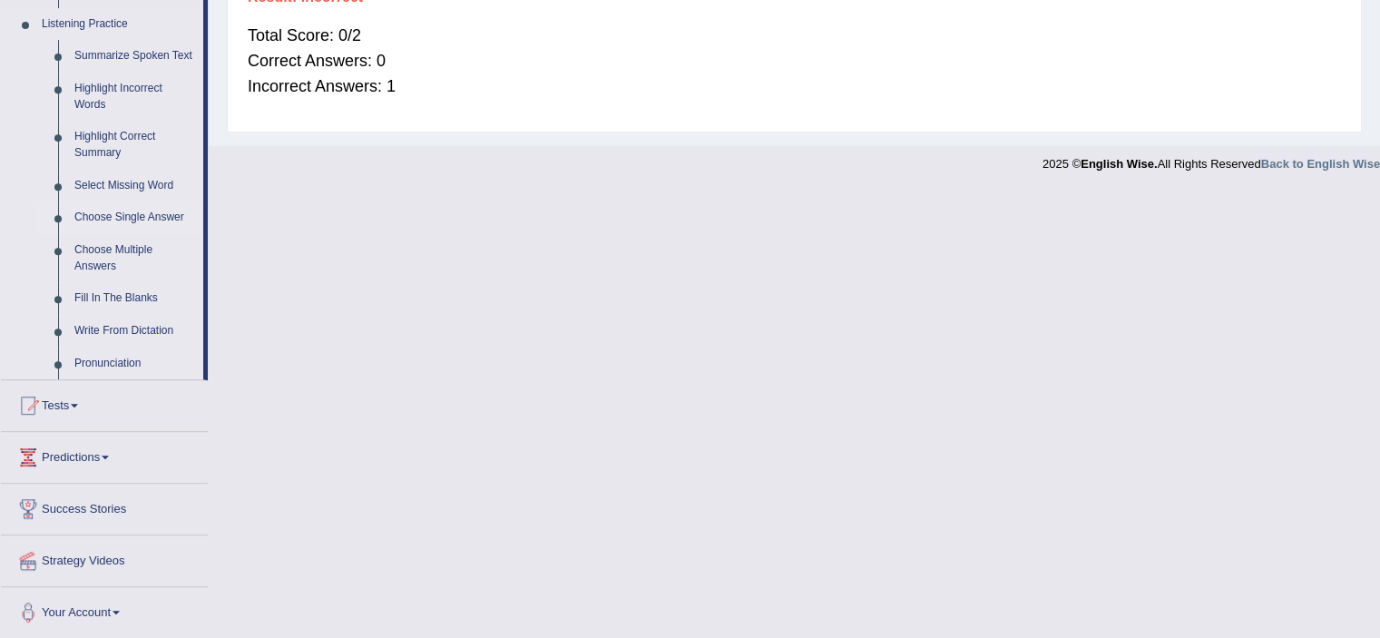
click at [118, 206] on link "Choose Single Answer" at bounding box center [134, 217] width 137 height 33
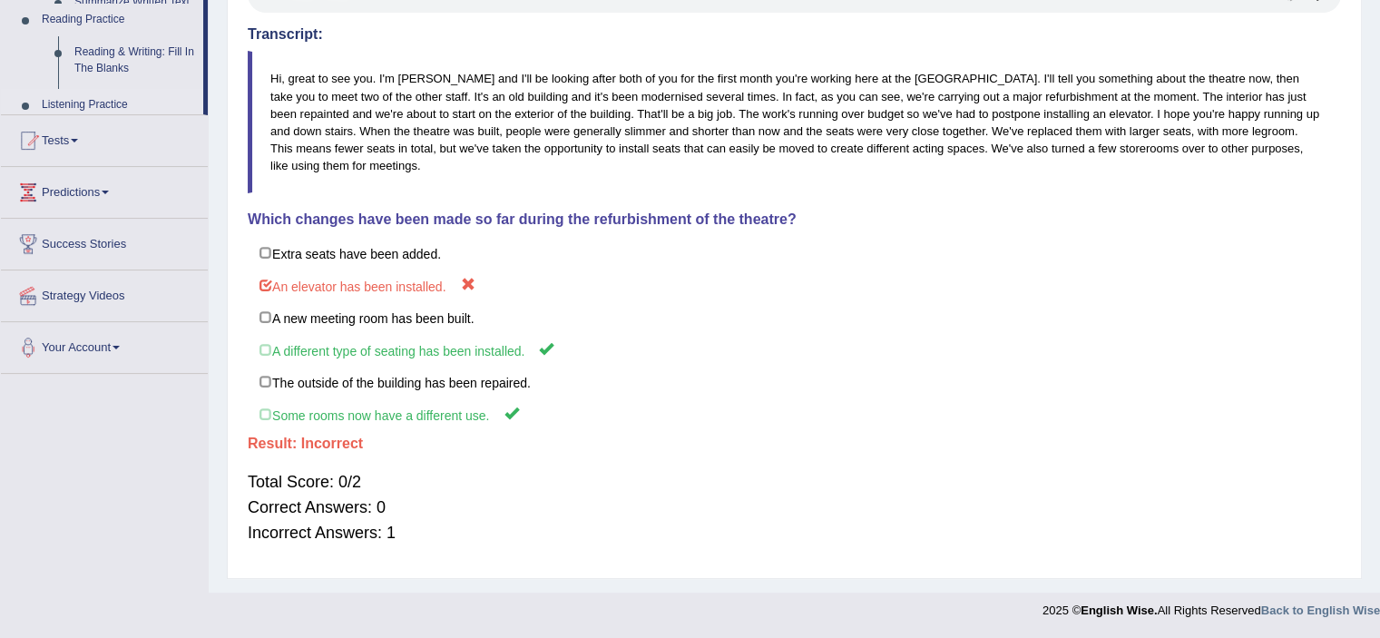
scroll to position [337, 0]
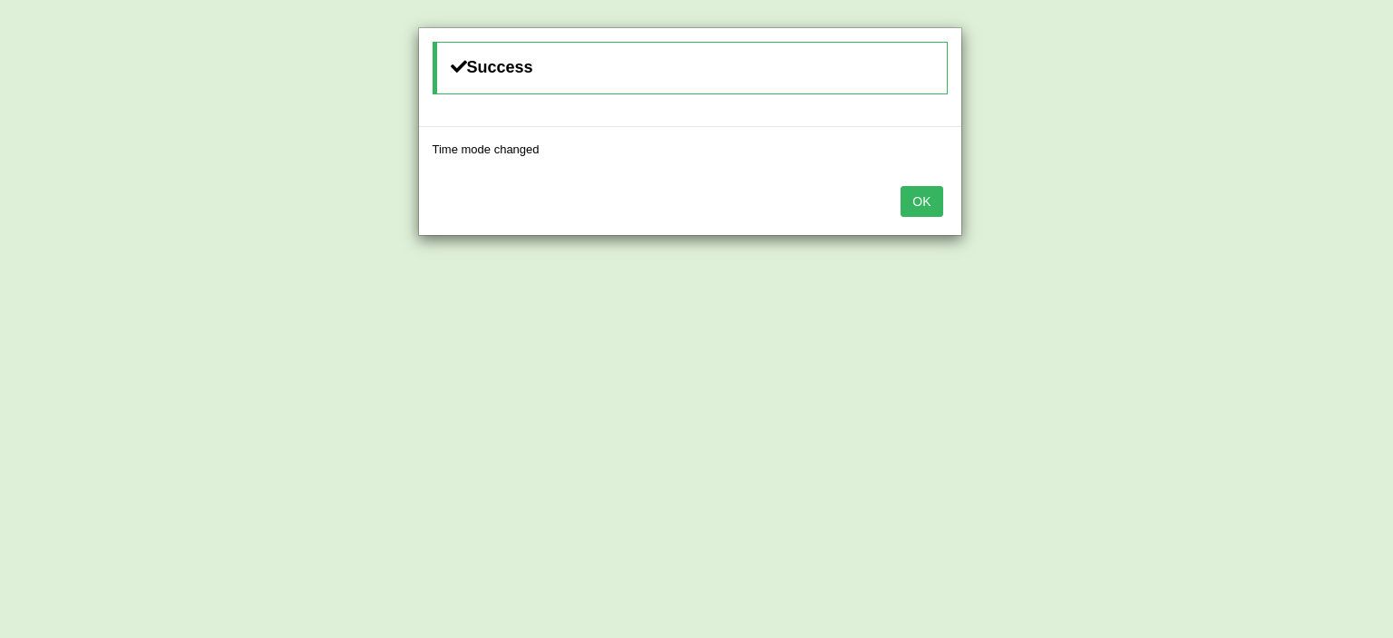
click at [921, 195] on button "OK" at bounding box center [922, 201] width 42 height 31
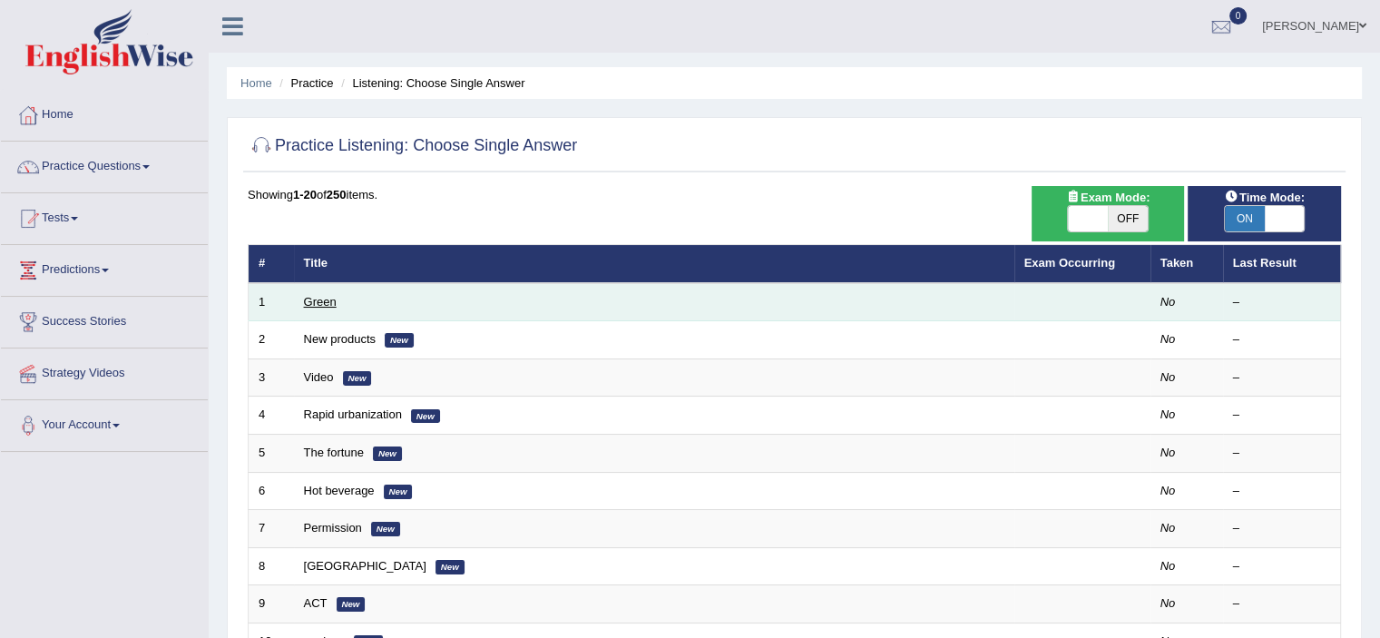
click at [310, 305] on link "Green" at bounding box center [320, 302] width 33 height 14
